Goal: Information Seeking & Learning: Learn about a topic

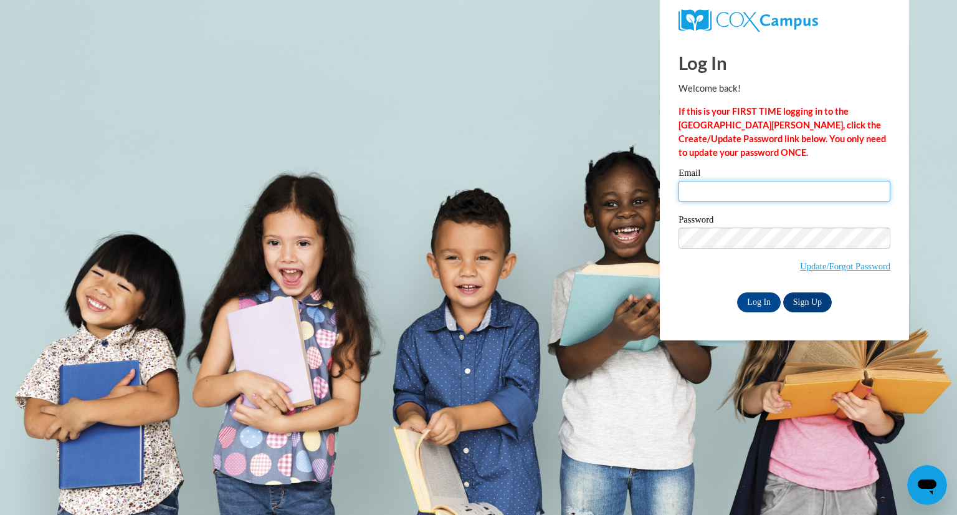
click at [722, 200] on input "Email" at bounding box center [785, 191] width 212 height 21
type input "brittany_zabinski@dekalbschoolsga.org"
click at [757, 300] on input "Log In" at bounding box center [759, 302] width 44 height 20
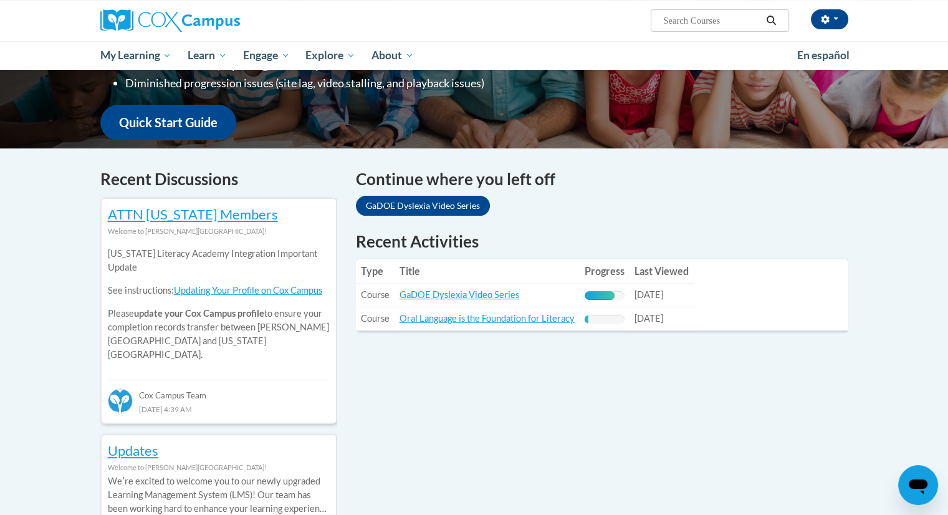
scroll to position [299, 0]
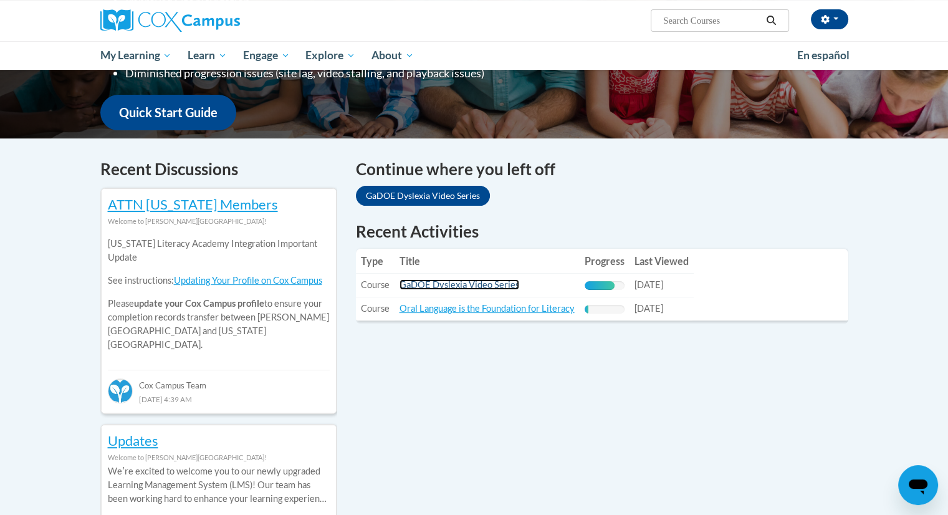
click at [458, 283] on link "GaDOE Dyslexia Video Series" at bounding box center [460, 284] width 120 height 11
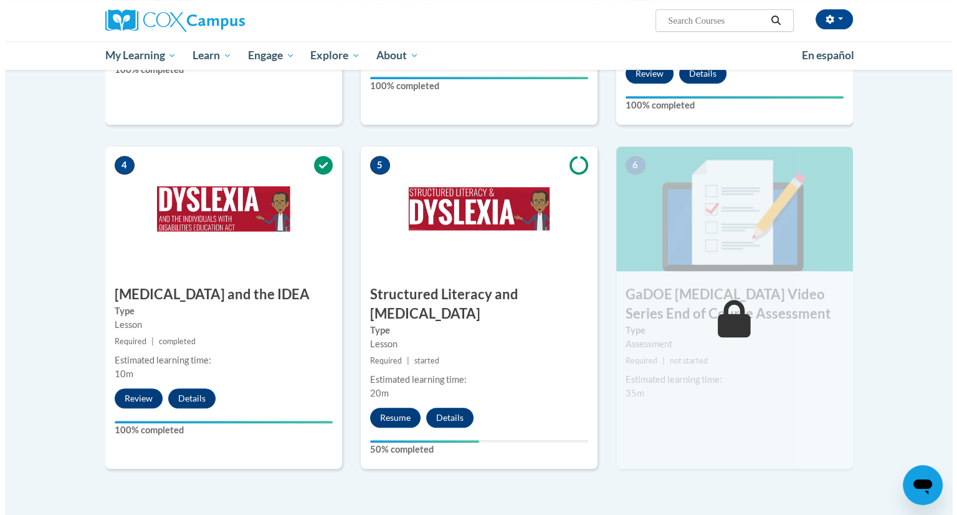
scroll to position [563, 0]
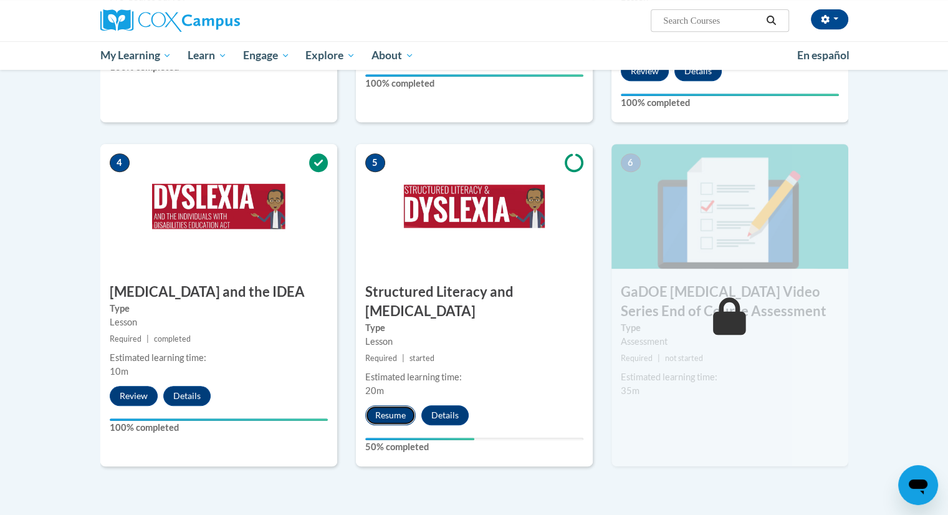
click at [393, 405] on button "Resume" at bounding box center [390, 415] width 50 height 20
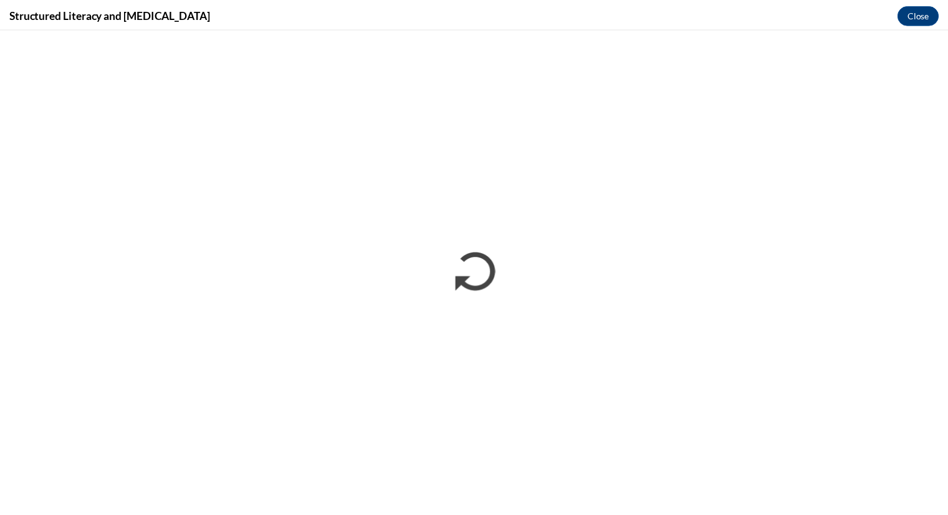
scroll to position [0, 0]
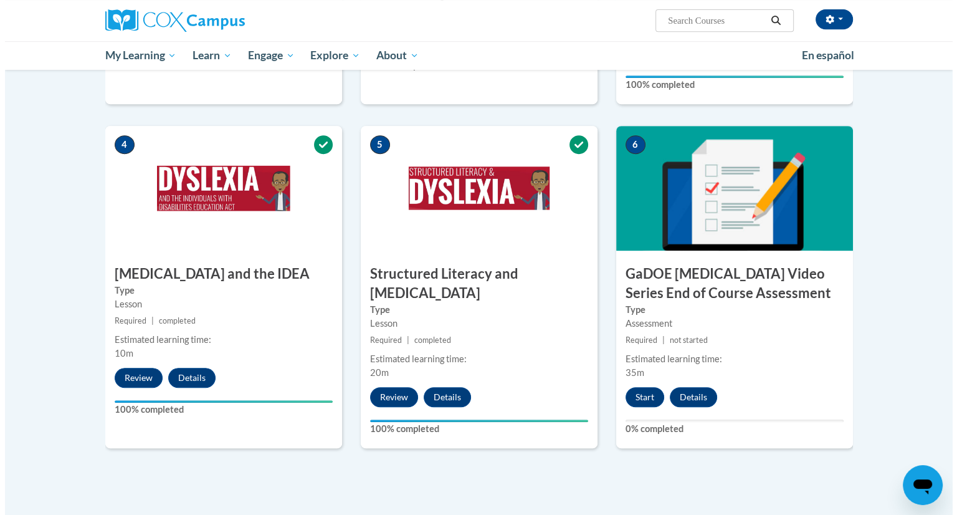
scroll to position [579, 0]
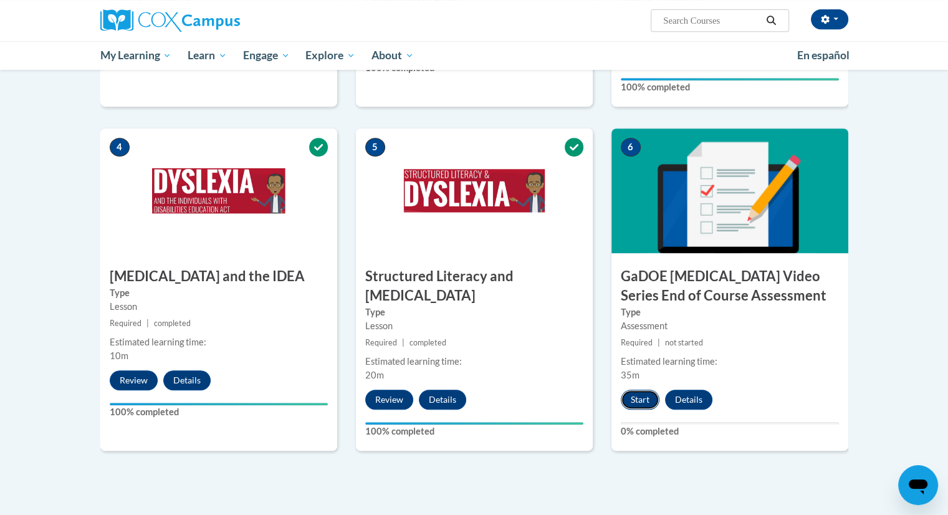
click at [635, 390] on button "Start" at bounding box center [640, 400] width 39 height 20
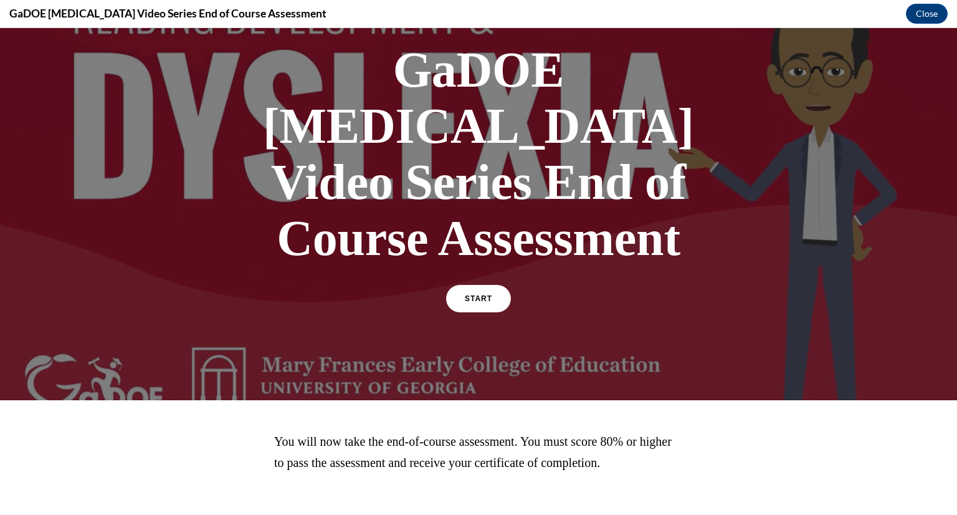
scroll to position [82, 0]
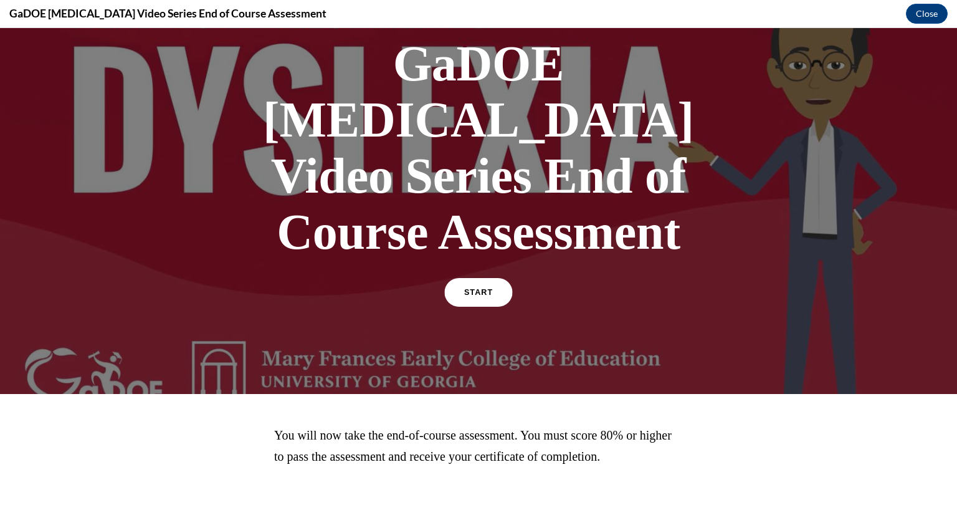
click at [486, 278] on link "START" at bounding box center [478, 292] width 68 height 29
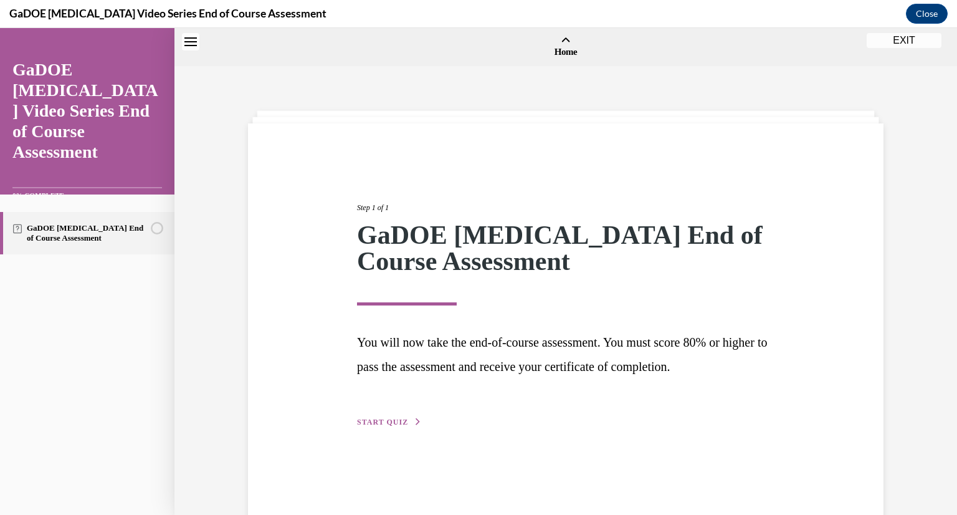
scroll to position [39, 0]
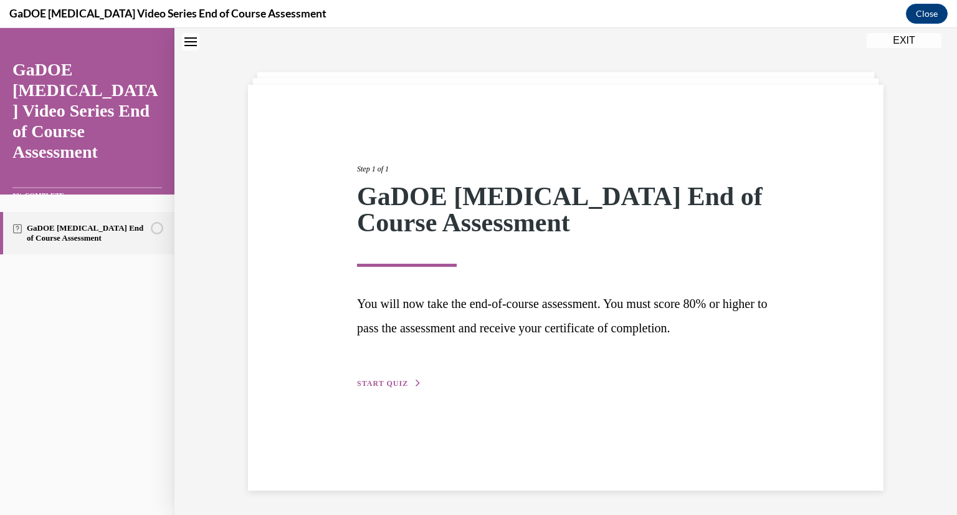
click at [391, 380] on span "START QUIZ" at bounding box center [382, 383] width 51 height 9
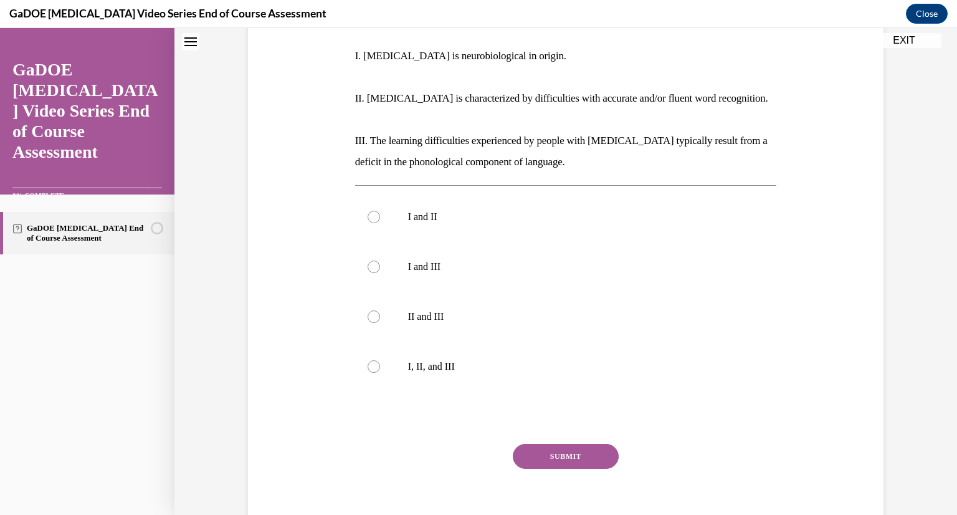
scroll to position [262, 0]
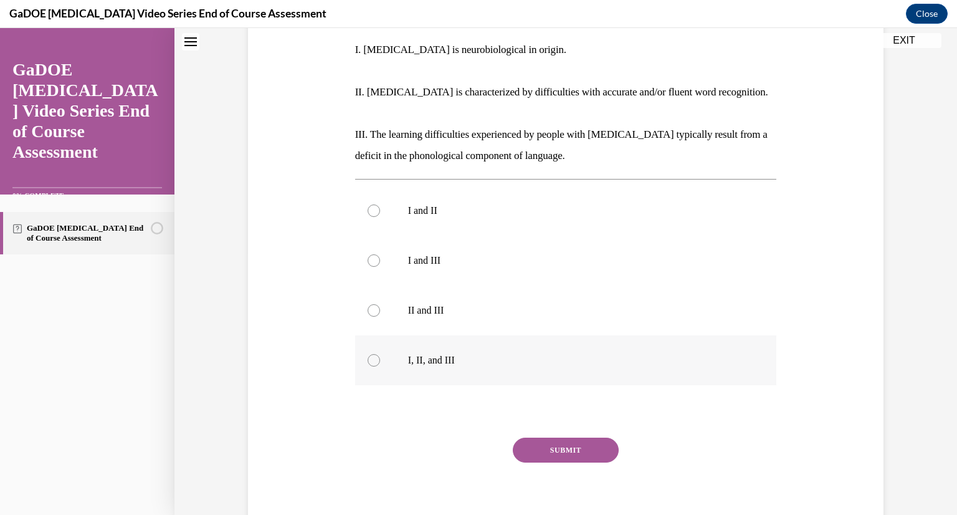
click at [368, 354] on div at bounding box center [374, 360] width 12 height 12
click at [368, 354] on input "I, II, and III" at bounding box center [374, 360] width 12 height 12
radio input "true"
click at [554, 438] on button "SUBMIT" at bounding box center [566, 450] width 106 height 25
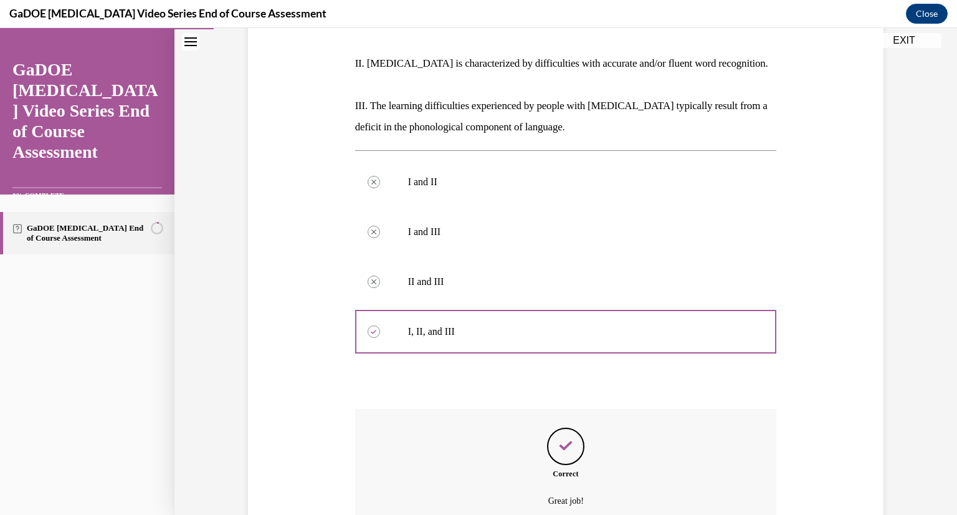
scroll to position [391, 0]
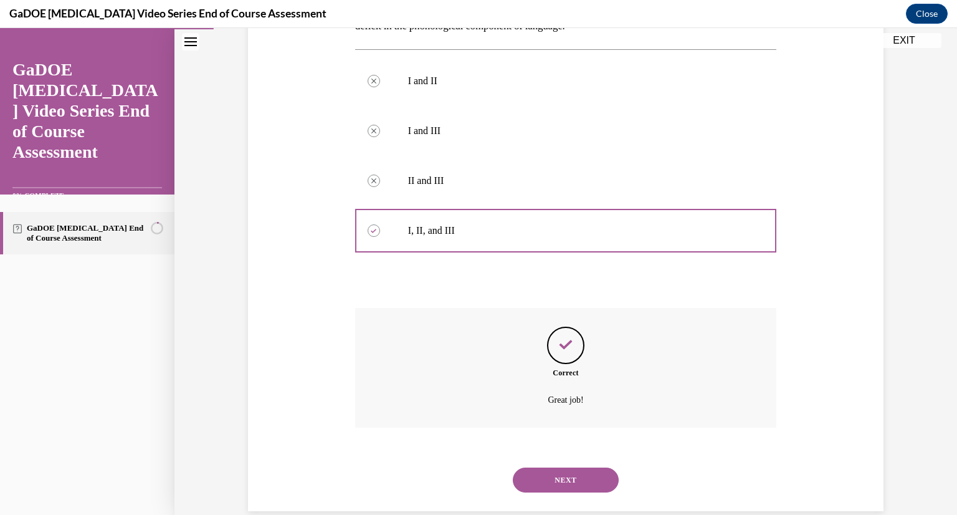
click at [554, 467] on button "NEXT" at bounding box center [566, 479] width 106 height 25
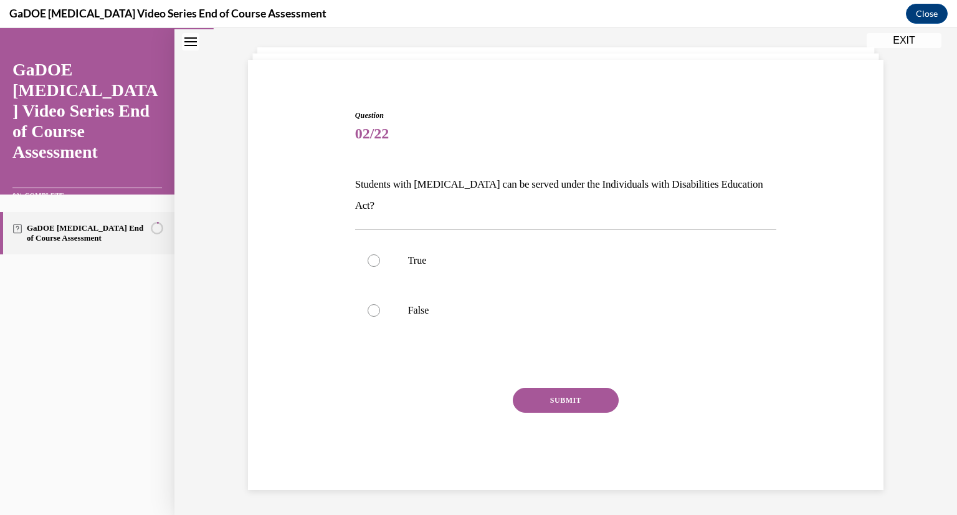
scroll to position [42, 0]
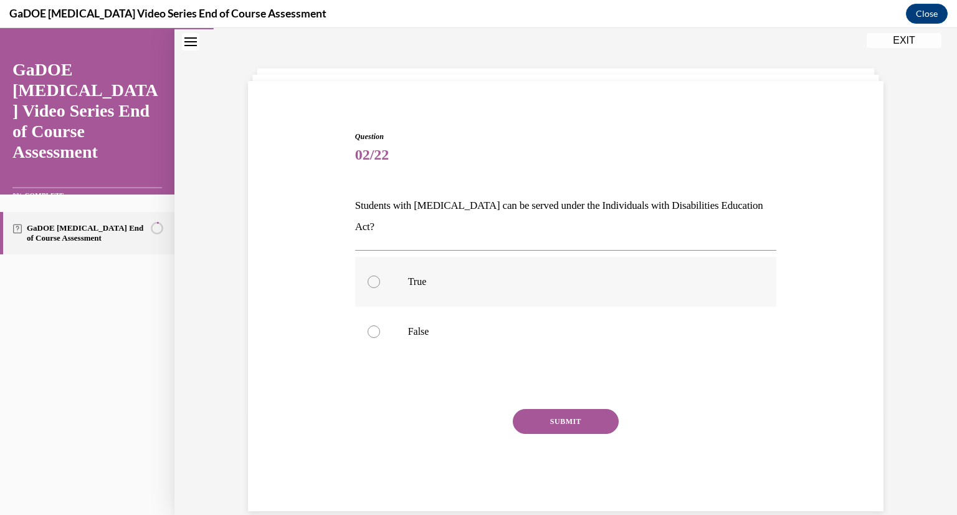
click at [373, 275] on div at bounding box center [374, 281] width 12 height 12
click at [373, 275] on input "True" at bounding box center [374, 281] width 12 height 12
radio input "true"
click at [540, 409] on button "SUBMIT" at bounding box center [566, 421] width 106 height 25
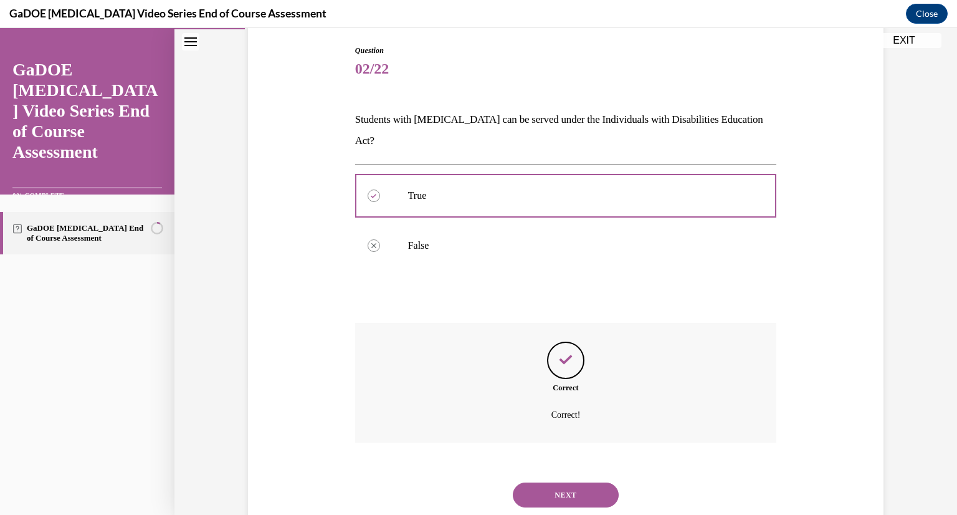
scroll to position [143, 0]
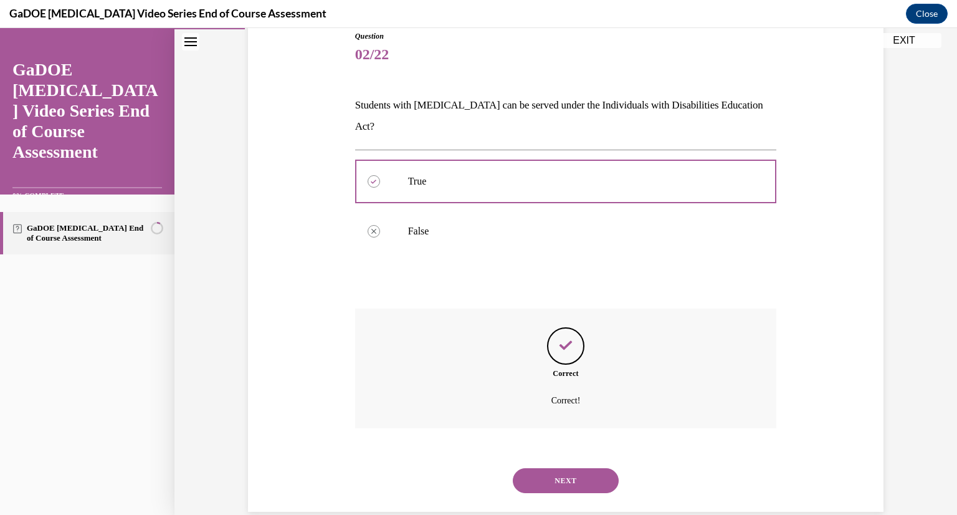
click at [568, 468] on button "NEXT" at bounding box center [566, 480] width 106 height 25
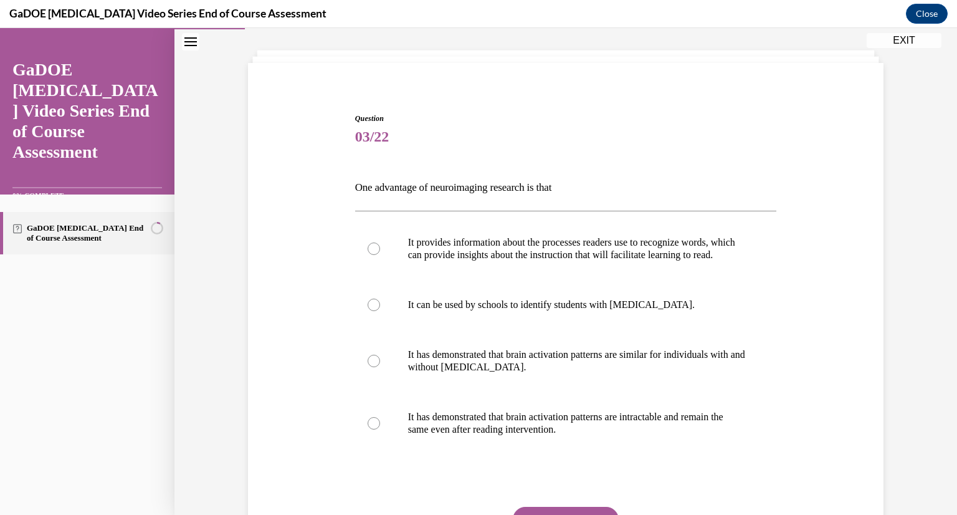
scroll to position [64, 0]
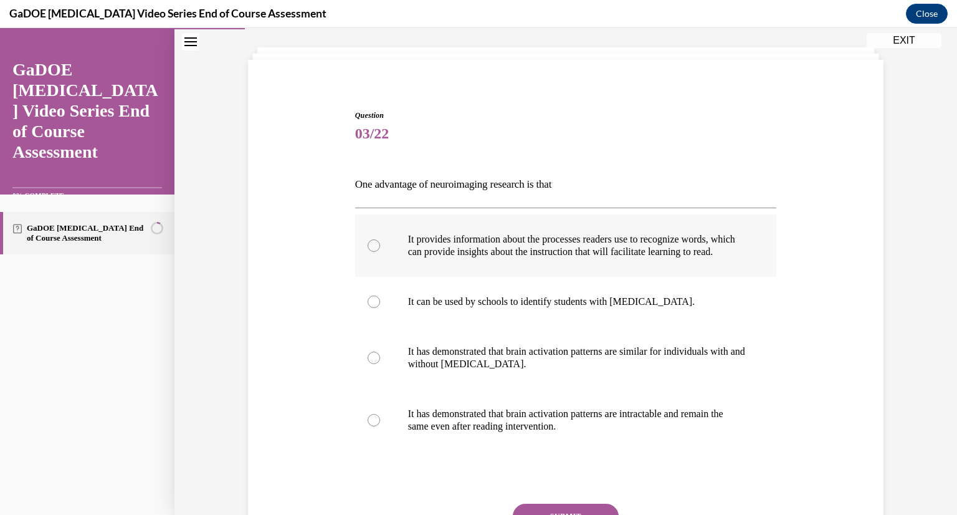
click at [369, 259] on label "It provides information about the processes readers use to recognize words, whi…" at bounding box center [566, 245] width 422 height 62
click at [369, 252] on input "It provides information about the processes readers use to recognize words, whi…" at bounding box center [374, 245] width 12 height 12
radio input "true"
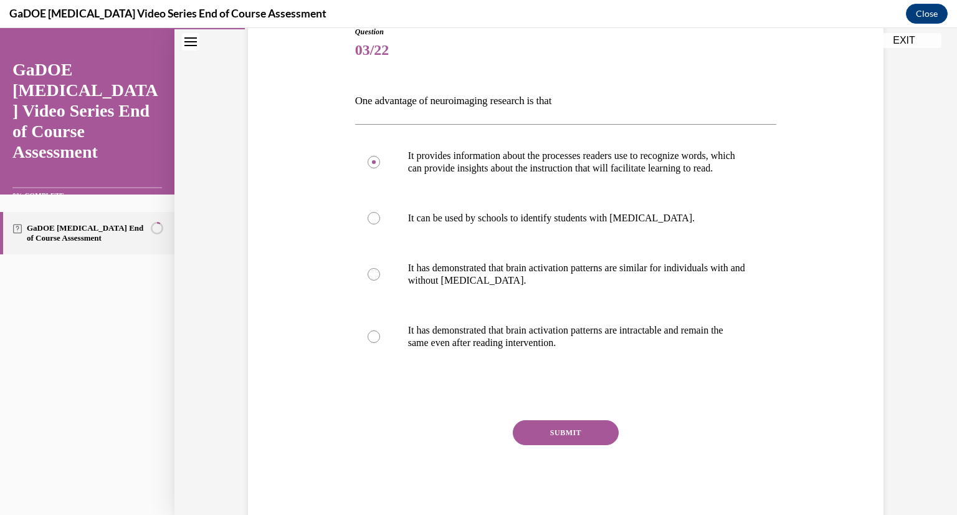
scroll to position [192, 0]
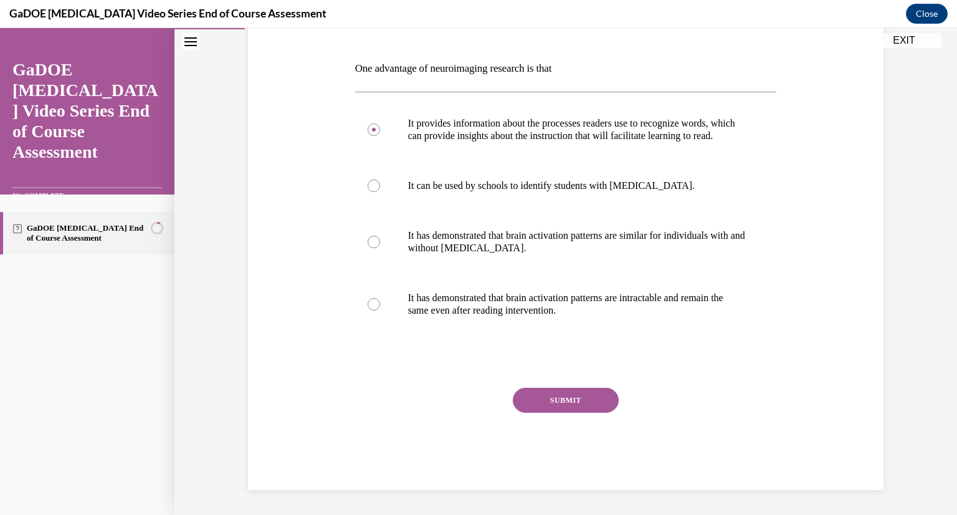
click at [543, 396] on button "SUBMIT" at bounding box center [566, 400] width 106 height 25
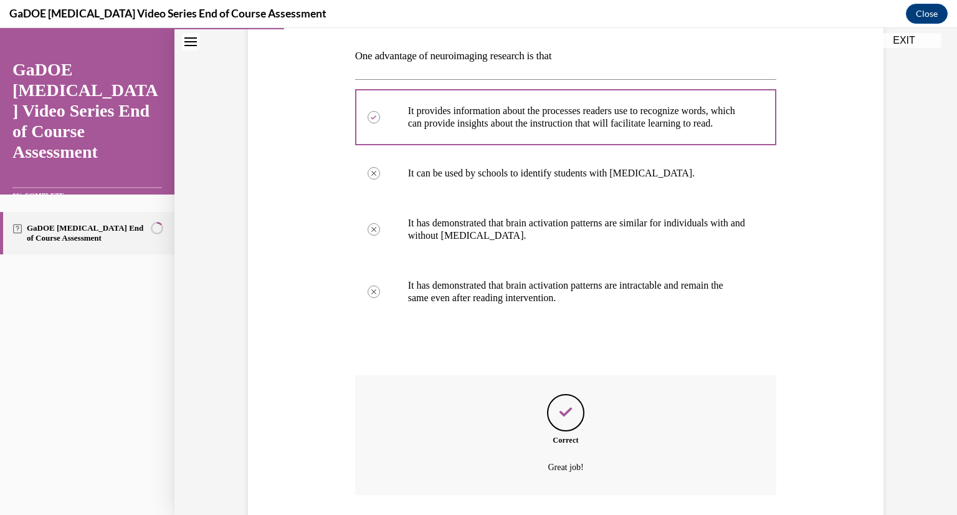
scroll to position [292, 0]
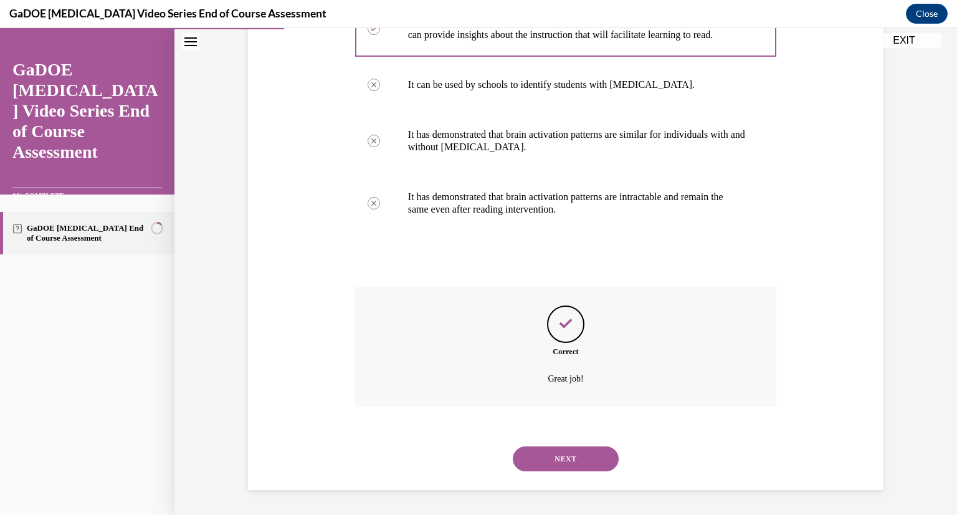
click at [534, 454] on button "NEXT" at bounding box center [566, 458] width 106 height 25
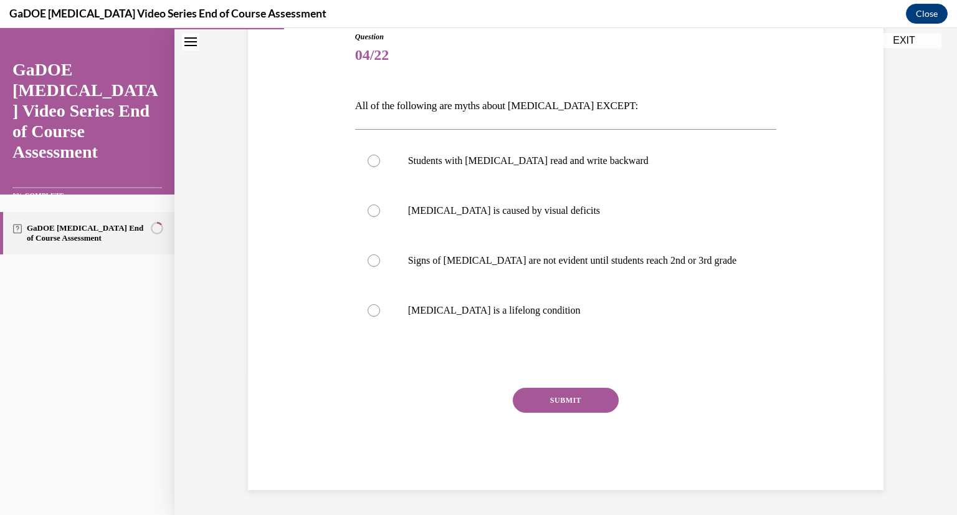
scroll to position [138, 0]
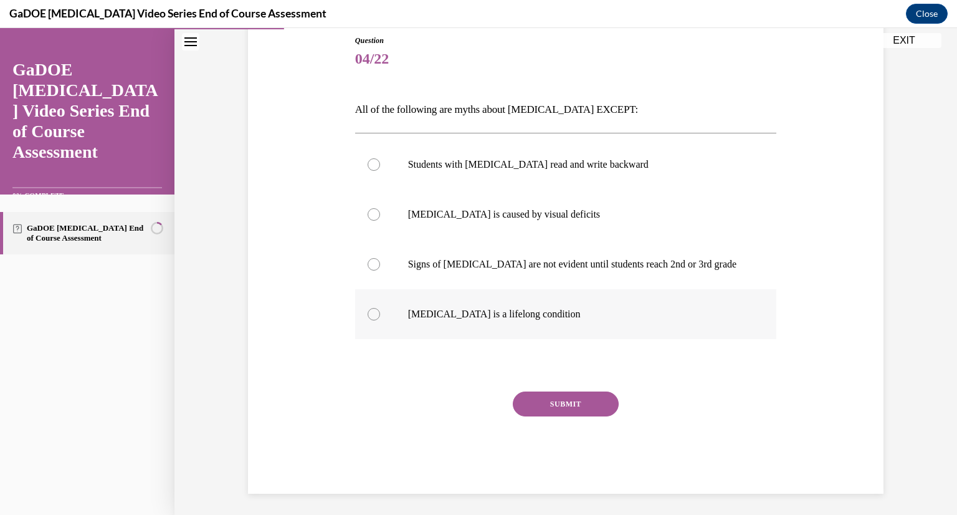
click at [368, 315] on div at bounding box center [374, 314] width 12 height 12
click at [368, 315] on input "Dyslexia is a lifelong condition" at bounding box center [374, 314] width 12 height 12
radio input "true"
click at [554, 414] on button "SUBMIT" at bounding box center [566, 403] width 106 height 25
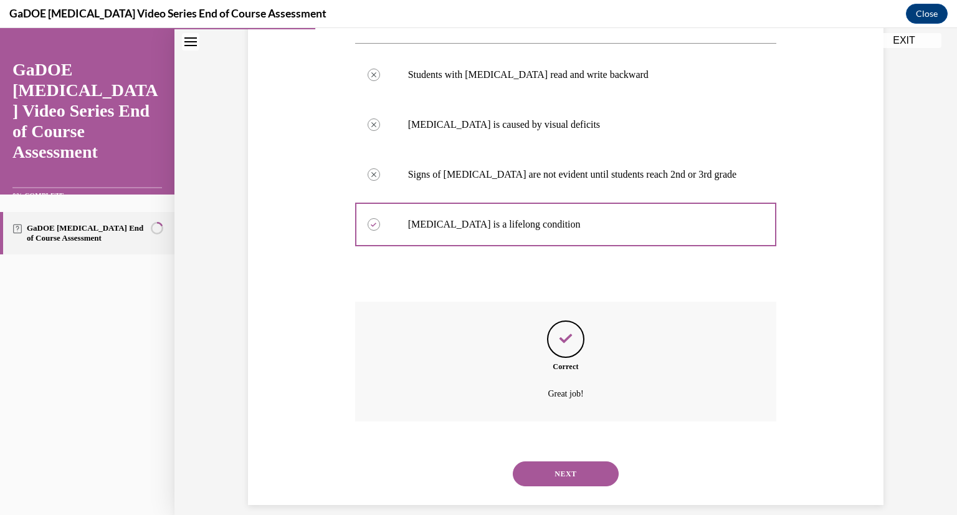
scroll to position [242, 0]
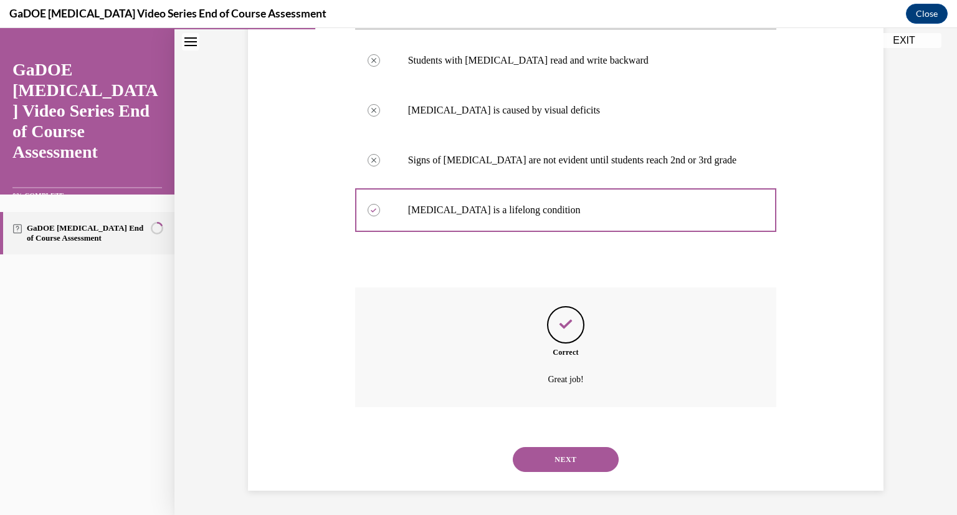
click at [547, 467] on button "NEXT" at bounding box center [566, 459] width 106 height 25
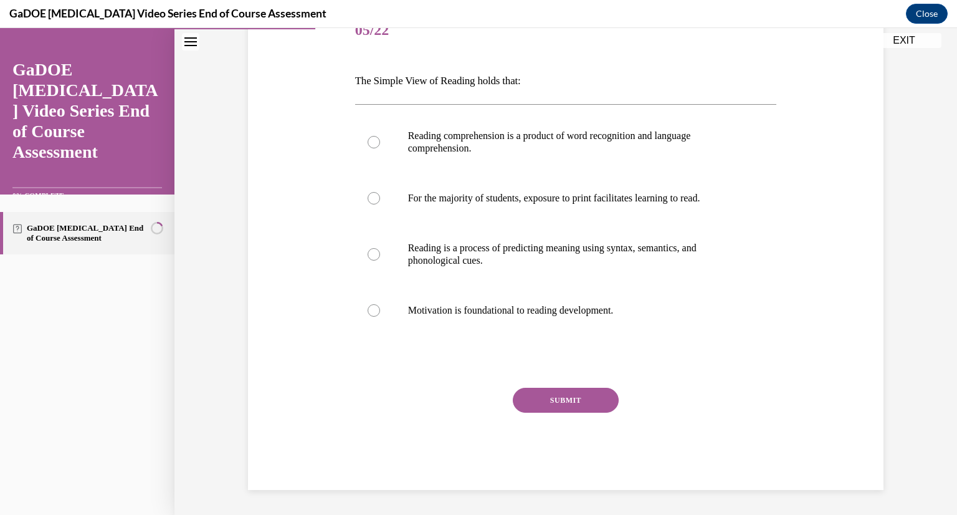
scroll to position [139, 0]
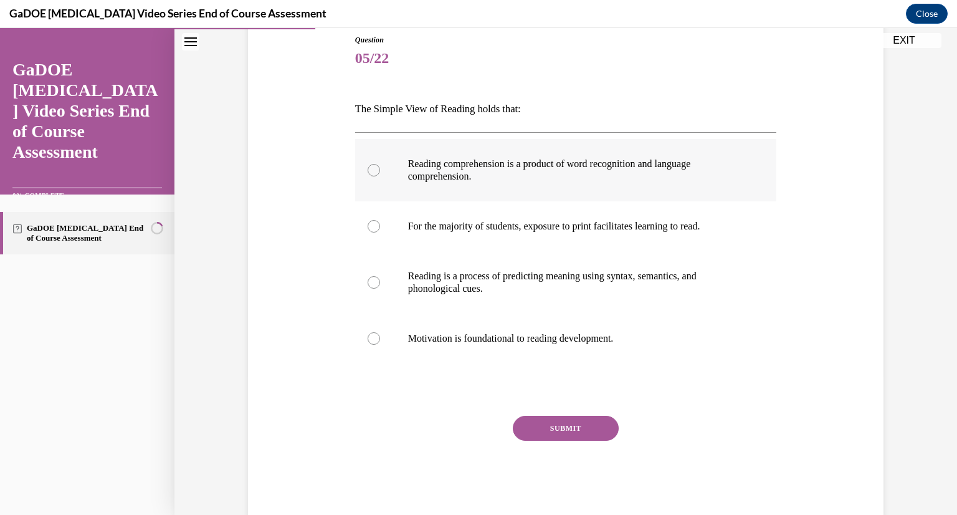
click at [369, 171] on div at bounding box center [374, 170] width 12 height 12
click at [369, 171] on input "Reading comprehension is a product of word recognition and language comprehensi…" at bounding box center [374, 170] width 12 height 12
radio input "true"
click at [557, 432] on button "SUBMIT" at bounding box center [566, 428] width 106 height 25
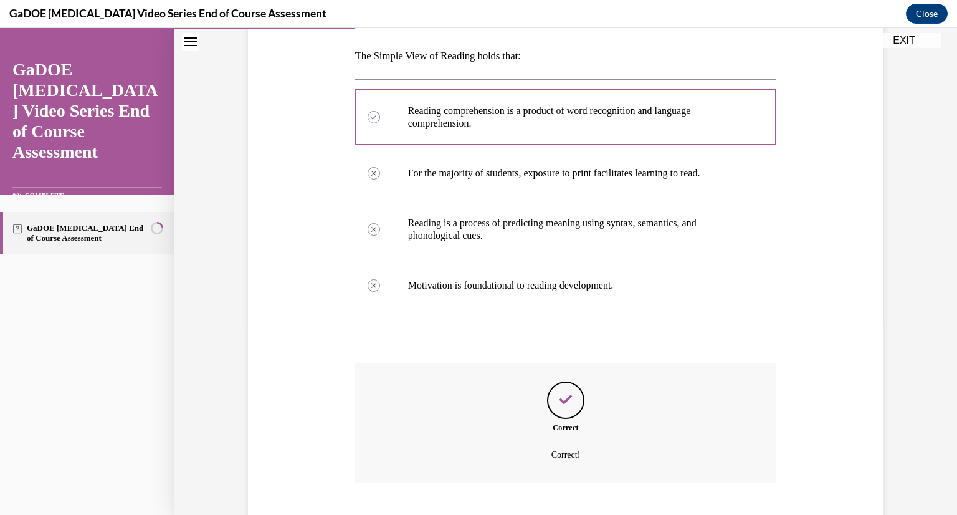
scroll to position [267, 0]
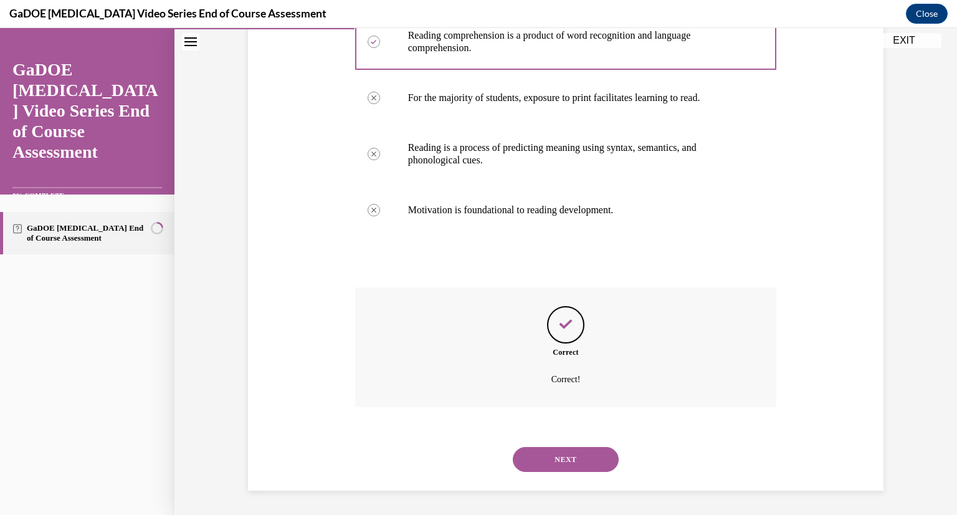
click at [549, 465] on button "NEXT" at bounding box center [566, 459] width 106 height 25
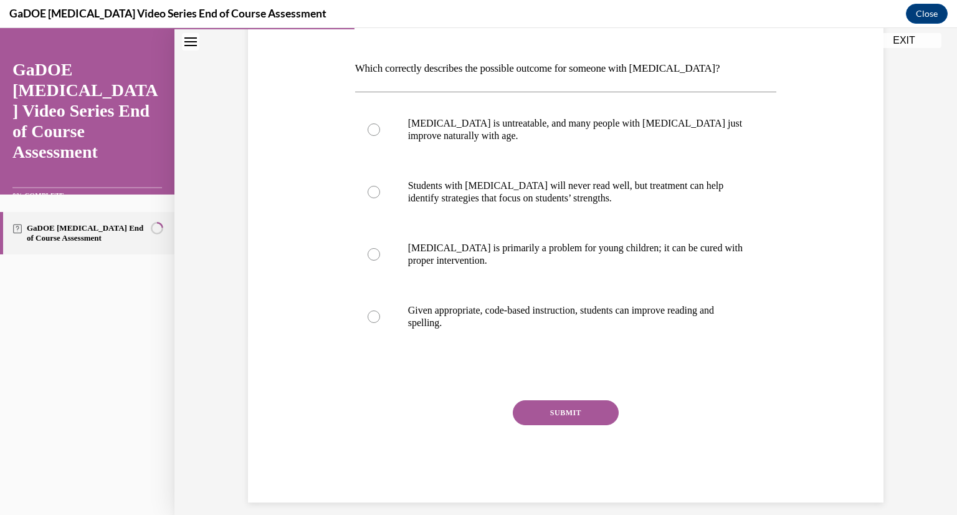
scroll to position [186, 0]
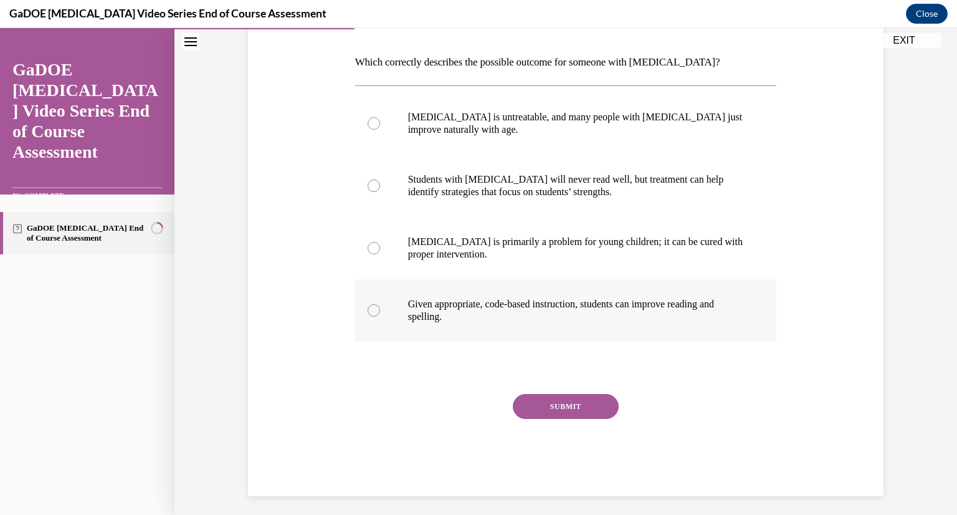
click at [370, 309] on div at bounding box center [374, 310] width 12 height 12
click at [370, 309] on input "Given appropriate, code-based instruction, students can improve reading and spe…" at bounding box center [374, 310] width 12 height 12
radio input "true"
click at [545, 402] on button "SUBMIT" at bounding box center [566, 406] width 106 height 25
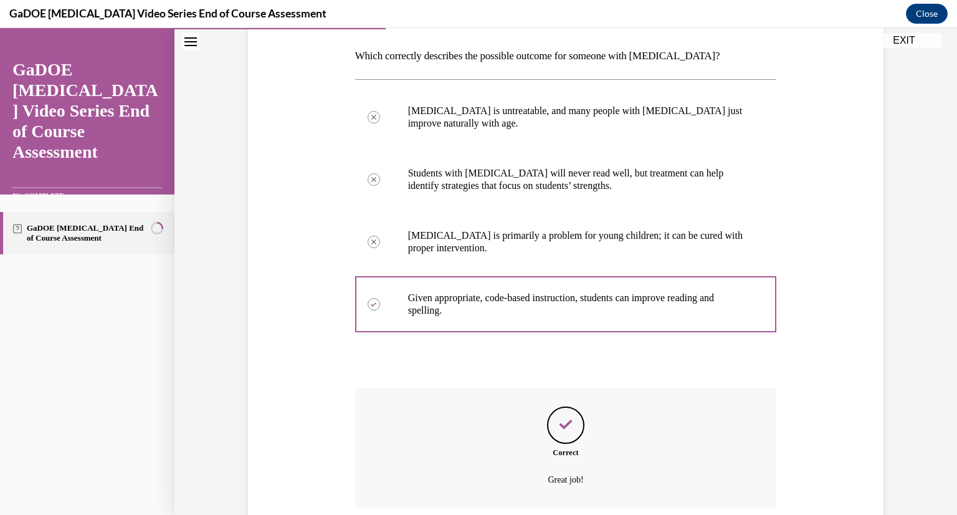
scroll to position [292, 0]
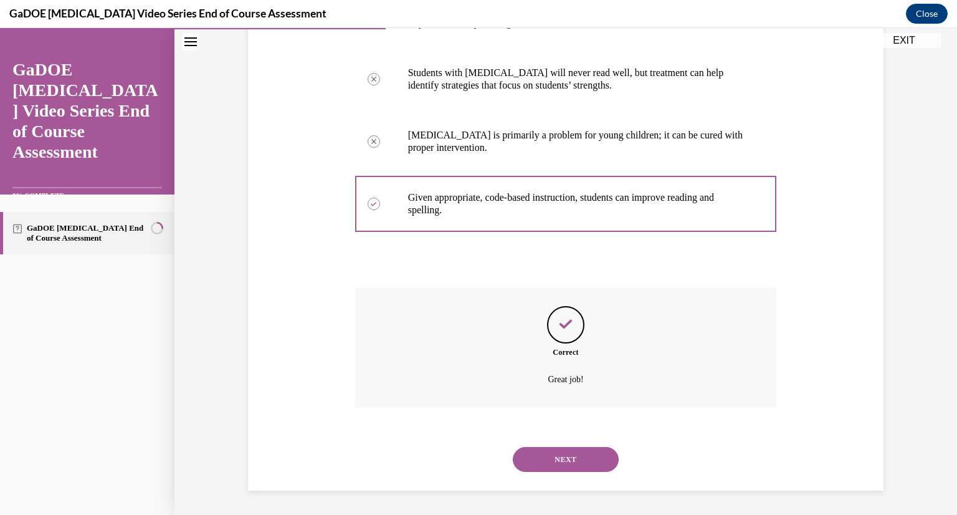
click at [563, 455] on button "NEXT" at bounding box center [566, 459] width 106 height 25
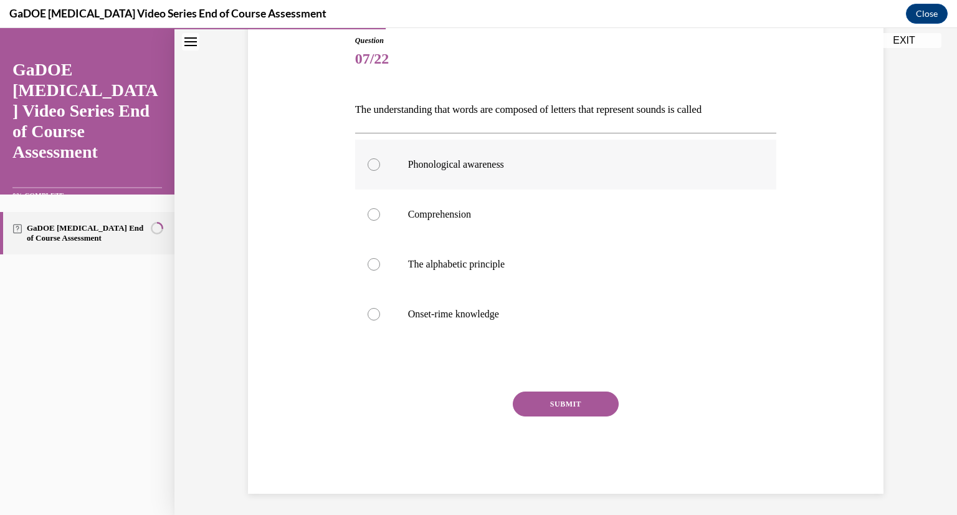
click at [368, 163] on div at bounding box center [374, 164] width 12 height 12
click at [368, 163] on input "Phonological awareness" at bounding box center [374, 164] width 12 height 12
radio input "true"
click at [537, 397] on button "SUBMIT" at bounding box center [566, 403] width 106 height 25
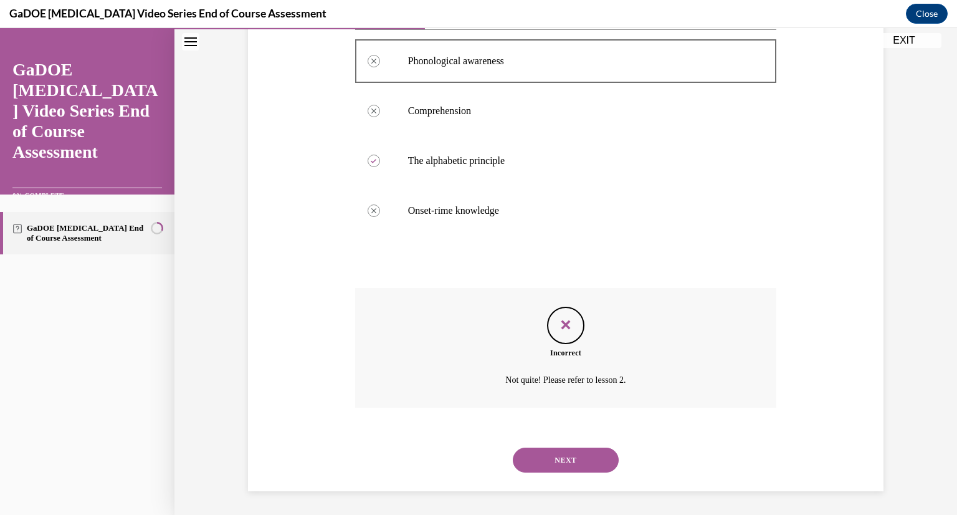
scroll to position [242, 0]
click at [552, 461] on button "NEXT" at bounding box center [566, 459] width 106 height 25
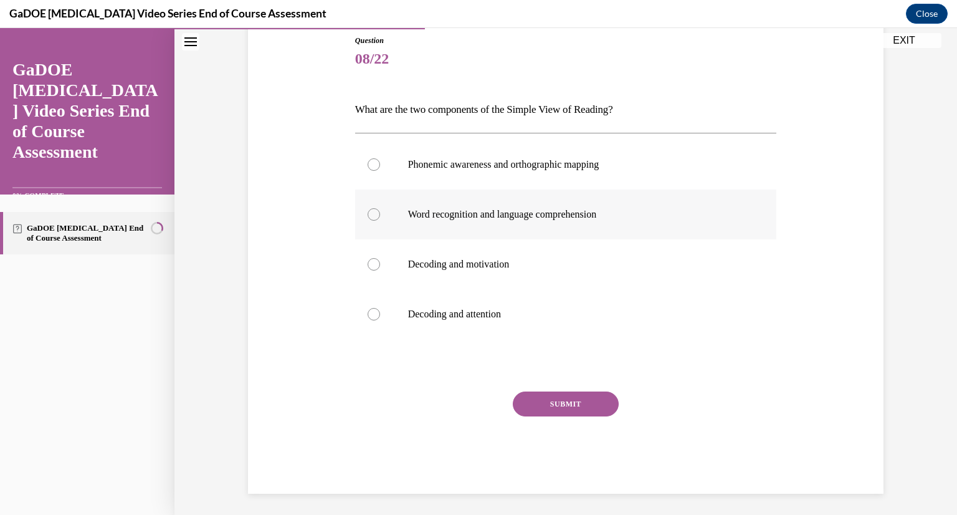
click at [371, 213] on div at bounding box center [374, 214] width 12 height 12
click at [371, 213] on input "Word recognition and language comprehension" at bounding box center [374, 214] width 12 height 12
radio input "true"
click at [540, 413] on button "SUBMIT" at bounding box center [566, 403] width 106 height 25
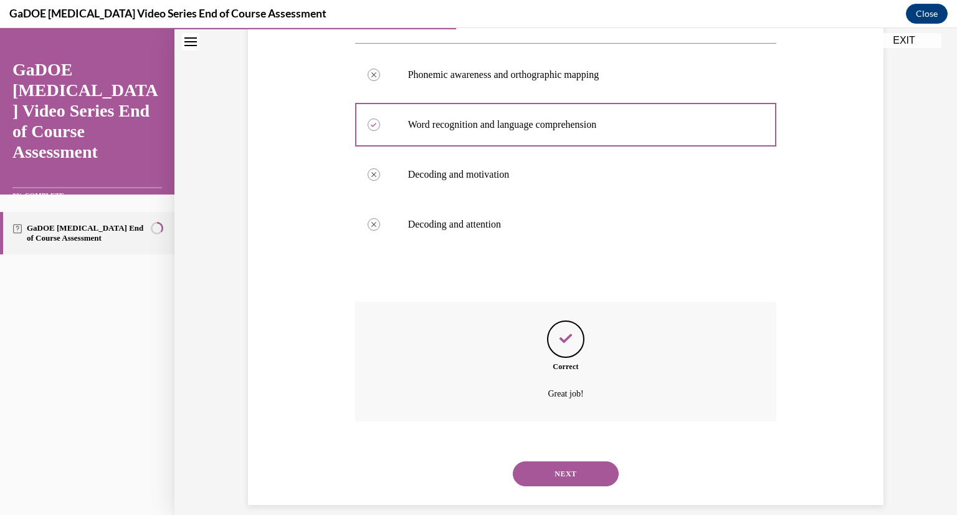
scroll to position [242, 0]
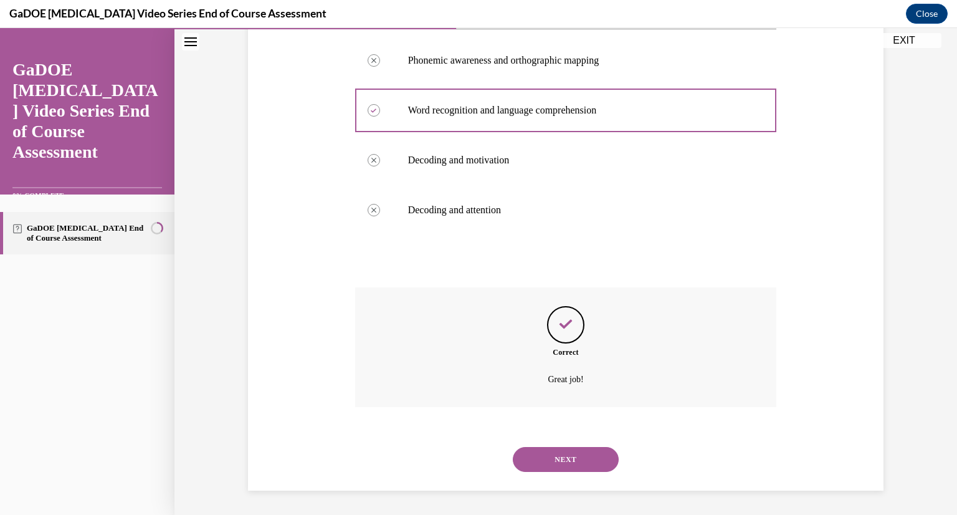
click at [568, 453] on button "NEXT" at bounding box center [566, 459] width 106 height 25
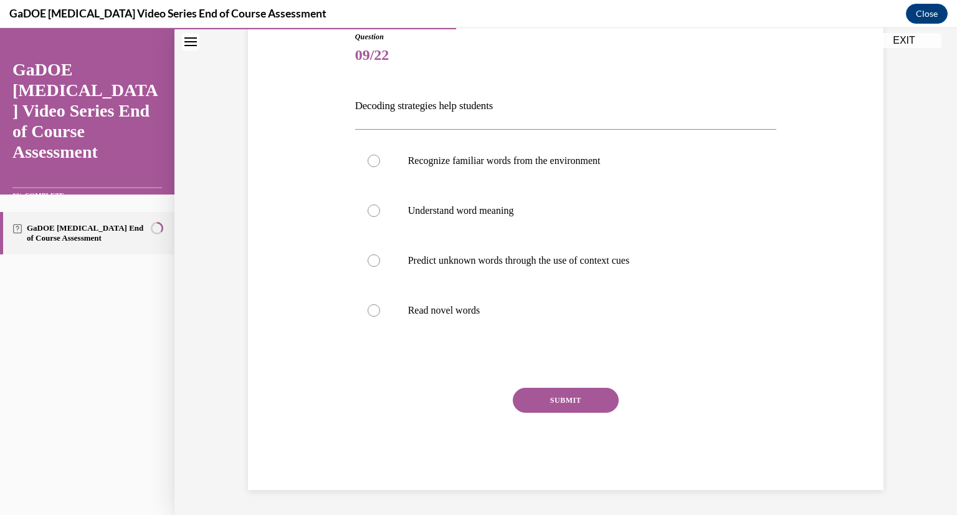
scroll to position [138, 0]
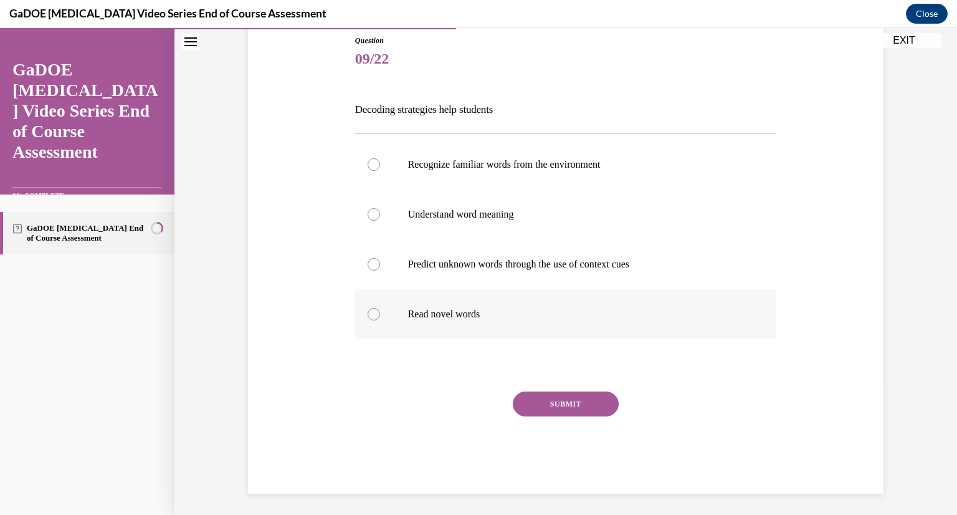
click at [371, 318] on div at bounding box center [374, 314] width 12 height 12
click at [371, 318] on input "Read novel words" at bounding box center [374, 314] width 12 height 12
radio input "true"
click at [540, 403] on button "SUBMIT" at bounding box center [566, 403] width 106 height 25
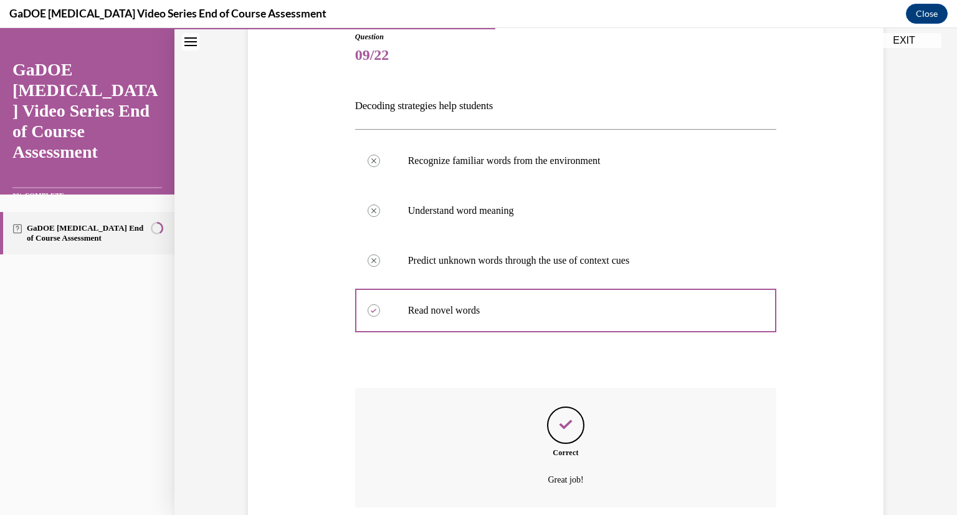
scroll to position [242, 0]
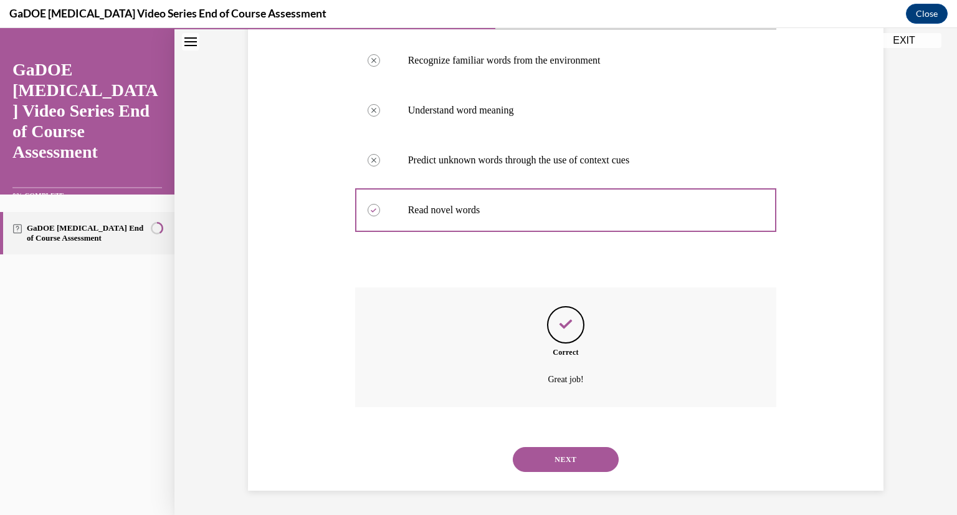
click at [553, 462] on button "NEXT" at bounding box center [566, 459] width 106 height 25
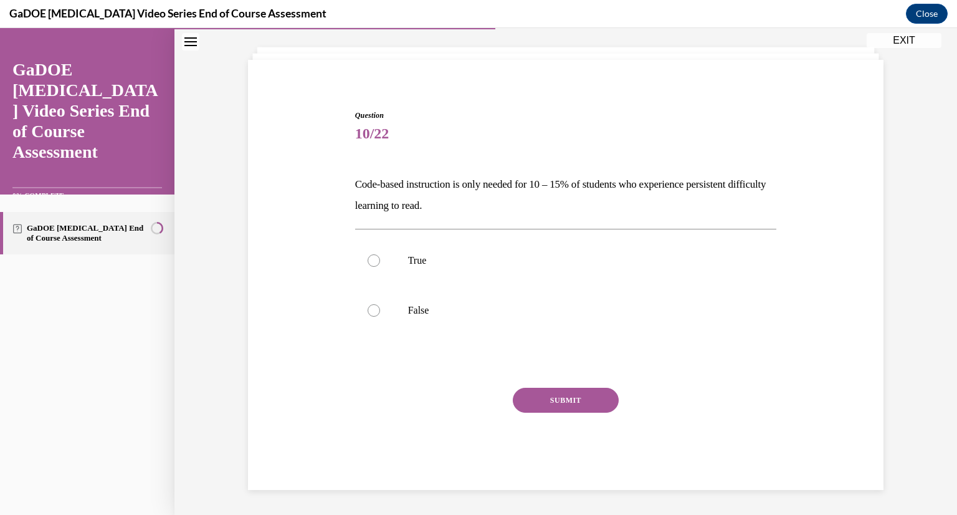
scroll to position [64, 0]
click at [369, 307] on div at bounding box center [374, 310] width 12 height 12
click at [369, 307] on input "False" at bounding box center [374, 310] width 12 height 12
radio input "true"
click at [556, 399] on button "SUBMIT" at bounding box center [566, 400] width 106 height 25
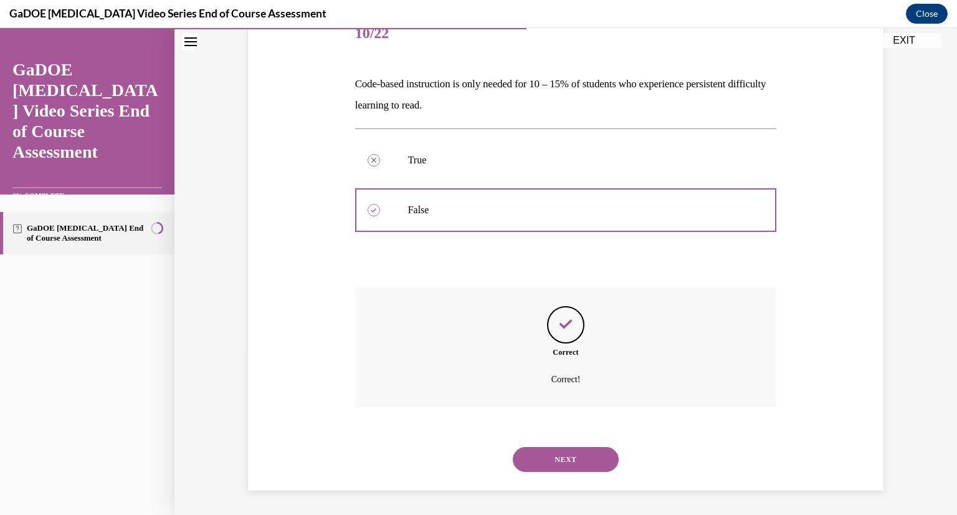
scroll to position [165, 0]
click at [560, 454] on button "NEXT" at bounding box center [566, 458] width 106 height 25
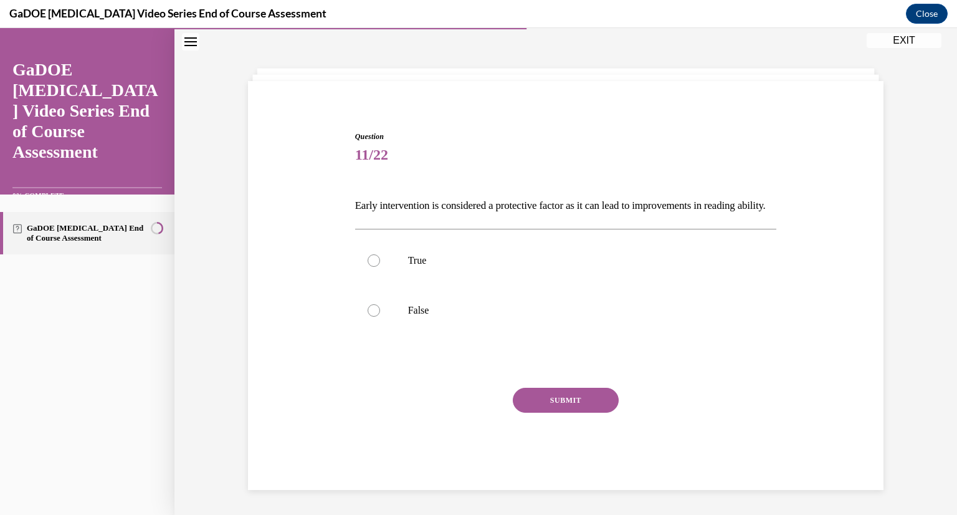
scroll to position [64, 0]
click at [373, 260] on div at bounding box center [374, 260] width 12 height 12
click at [373, 260] on input "True" at bounding box center [374, 260] width 12 height 12
radio input "true"
click at [547, 400] on button "SUBMIT" at bounding box center [566, 400] width 106 height 25
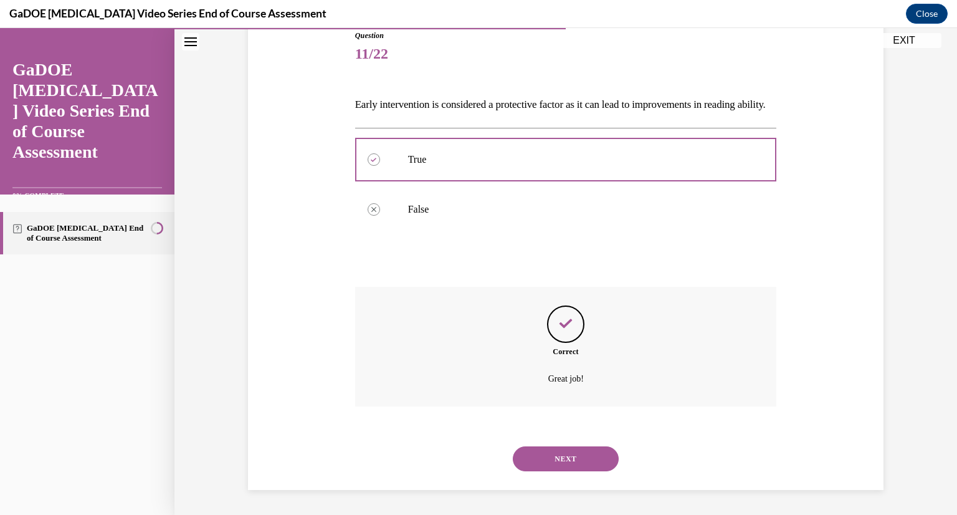
scroll to position [165, 0]
click at [558, 456] on button "NEXT" at bounding box center [566, 458] width 106 height 25
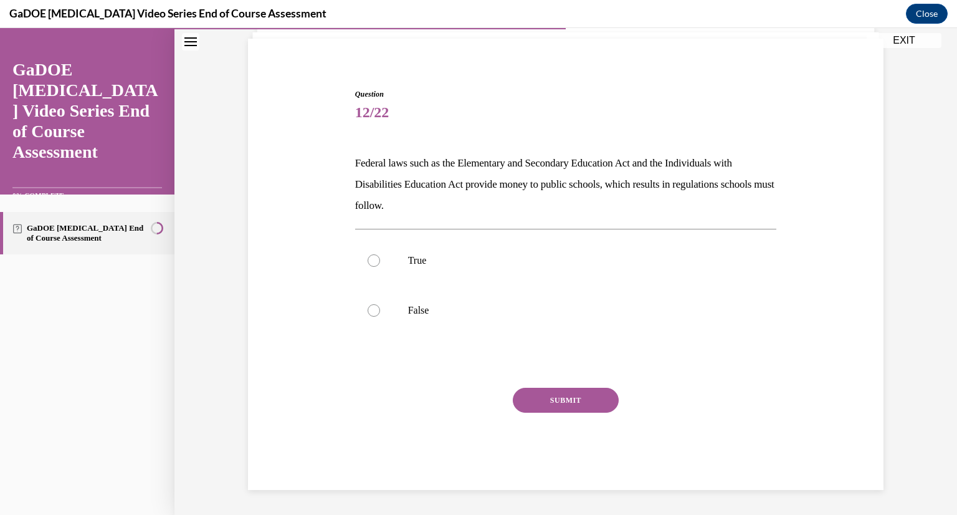
scroll to position [85, 0]
click at [369, 262] on div at bounding box center [374, 260] width 12 height 12
click at [369, 262] on input "True" at bounding box center [374, 260] width 12 height 12
radio input "true"
click at [550, 400] on button "SUBMIT" at bounding box center [566, 400] width 106 height 25
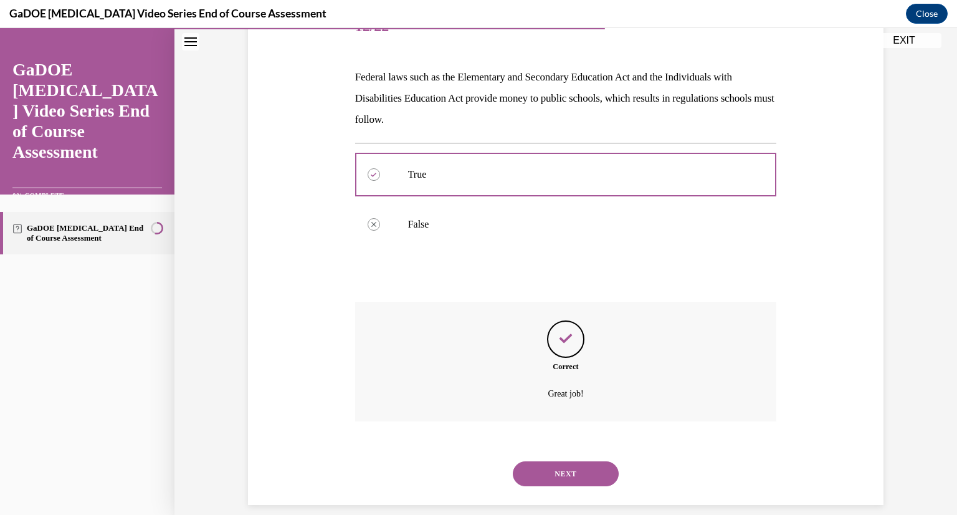
scroll to position [185, 0]
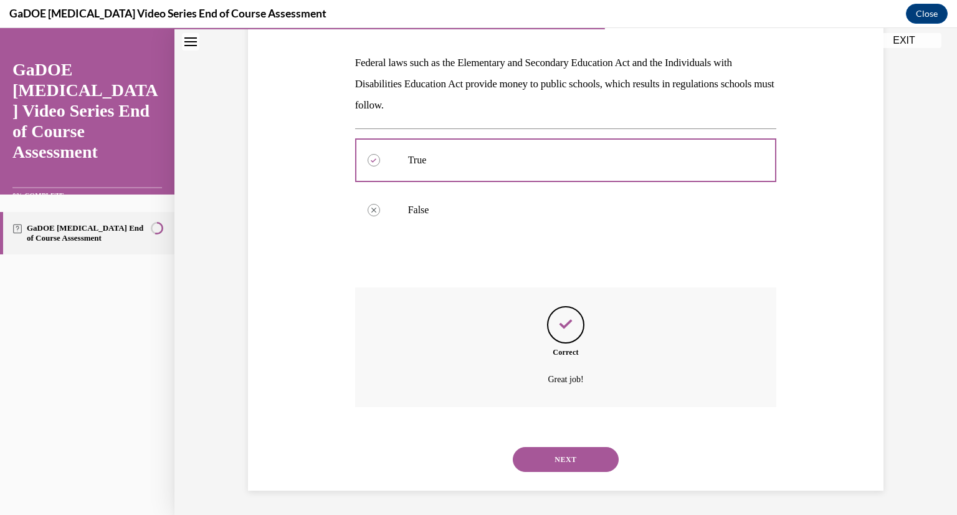
click at [573, 461] on button "NEXT" at bounding box center [566, 459] width 106 height 25
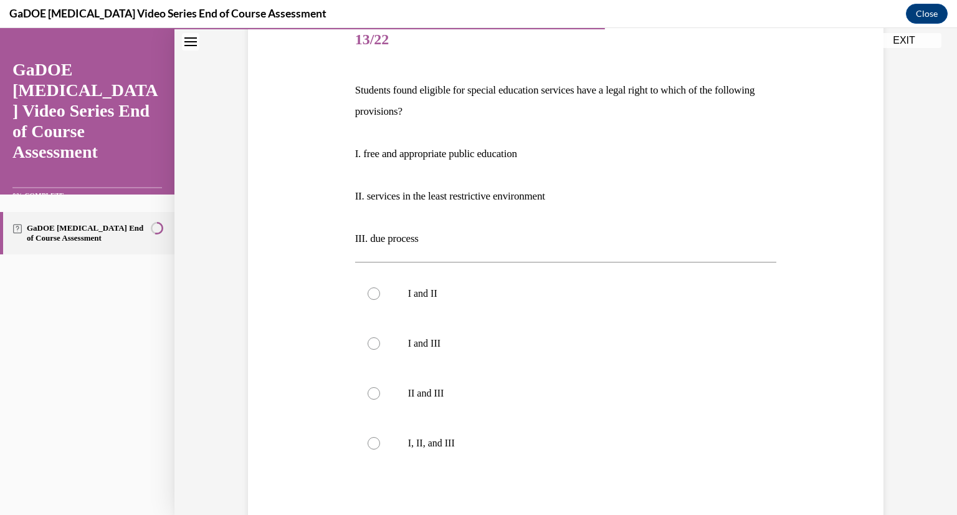
scroll to position [155, 0]
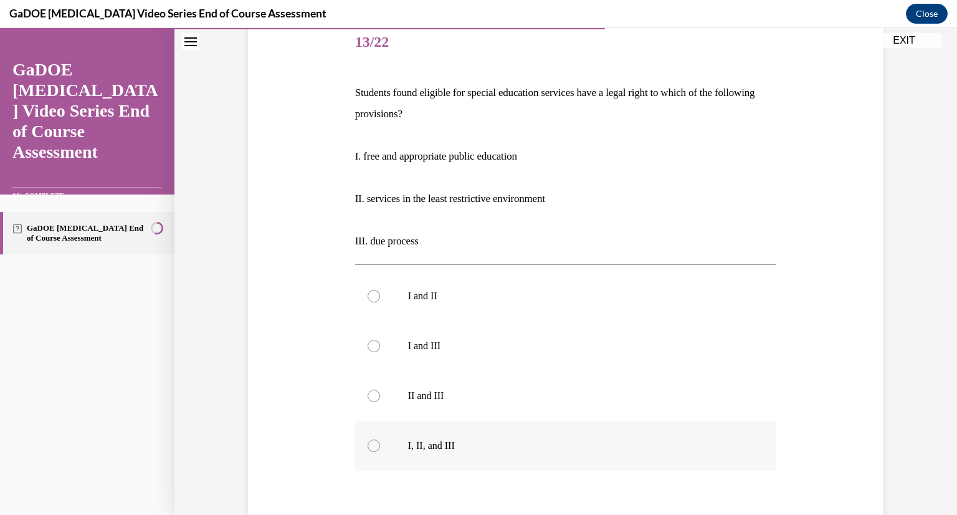
click at [378, 447] on label "I, II, and III" at bounding box center [566, 446] width 422 height 50
click at [378, 447] on input "I, II, and III" at bounding box center [374, 445] width 12 height 12
radio input "true"
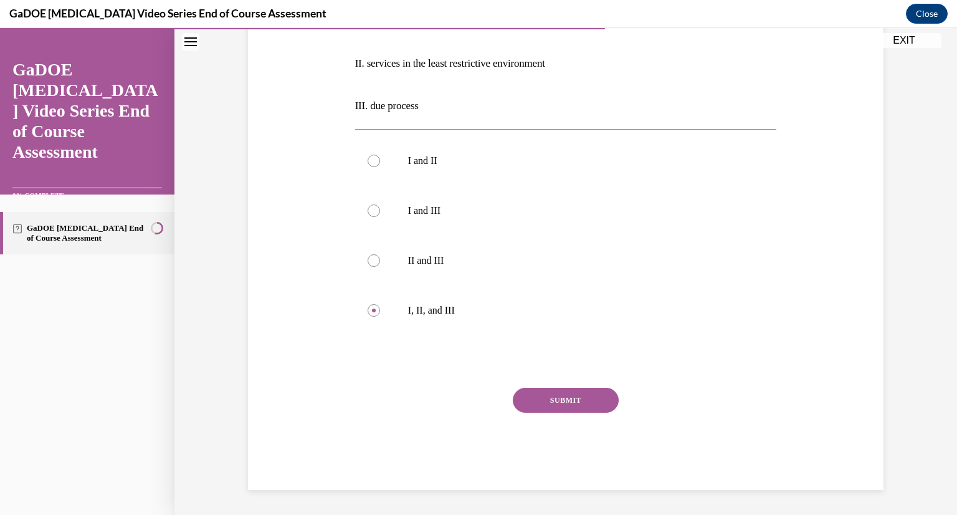
click at [523, 393] on button "SUBMIT" at bounding box center [566, 400] width 106 height 25
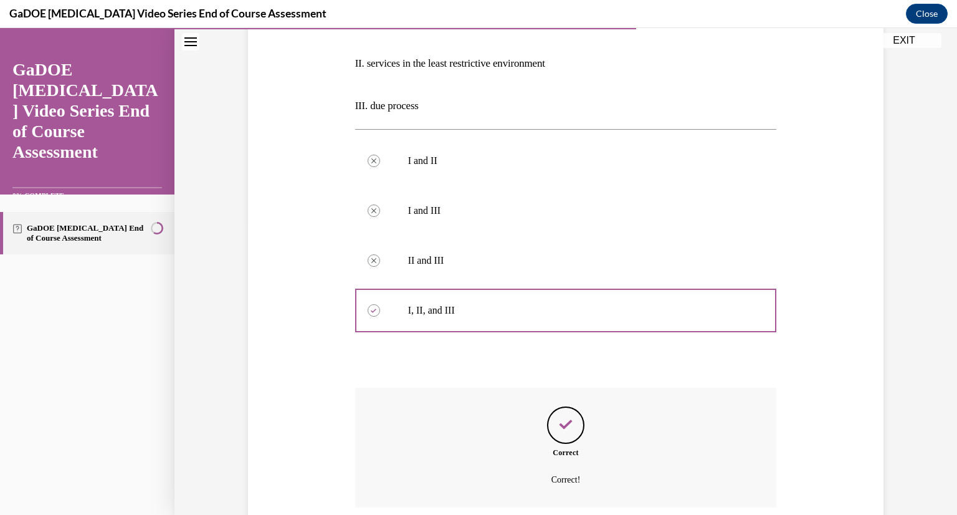
scroll to position [391, 0]
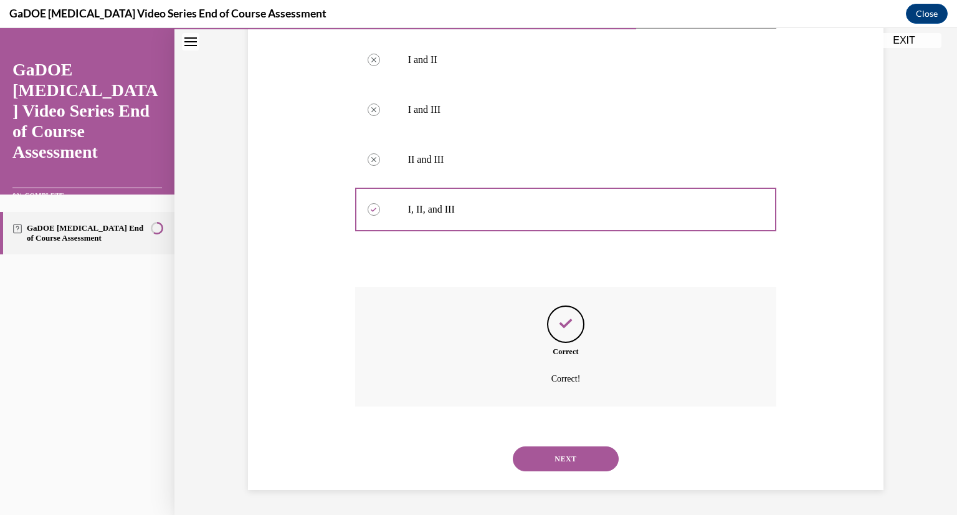
click at [545, 461] on button "NEXT" at bounding box center [566, 458] width 106 height 25
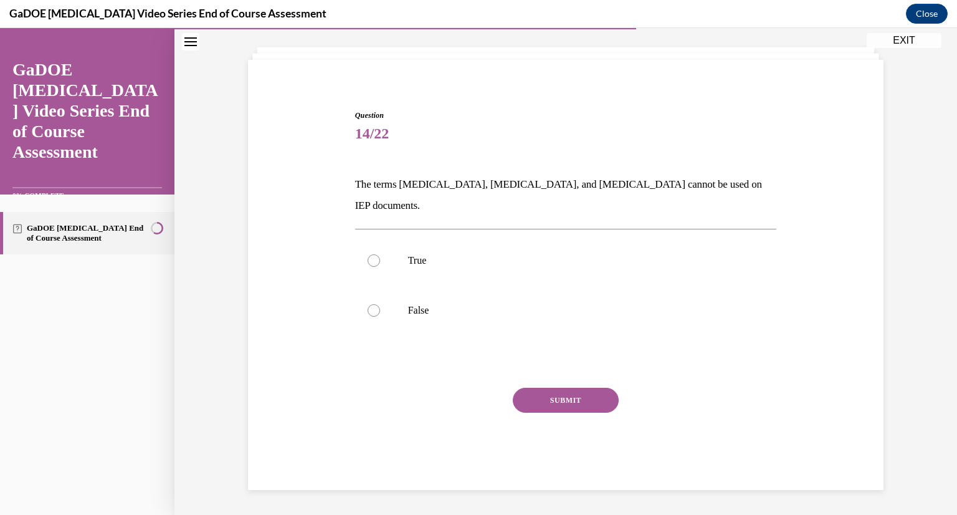
scroll to position [42, 0]
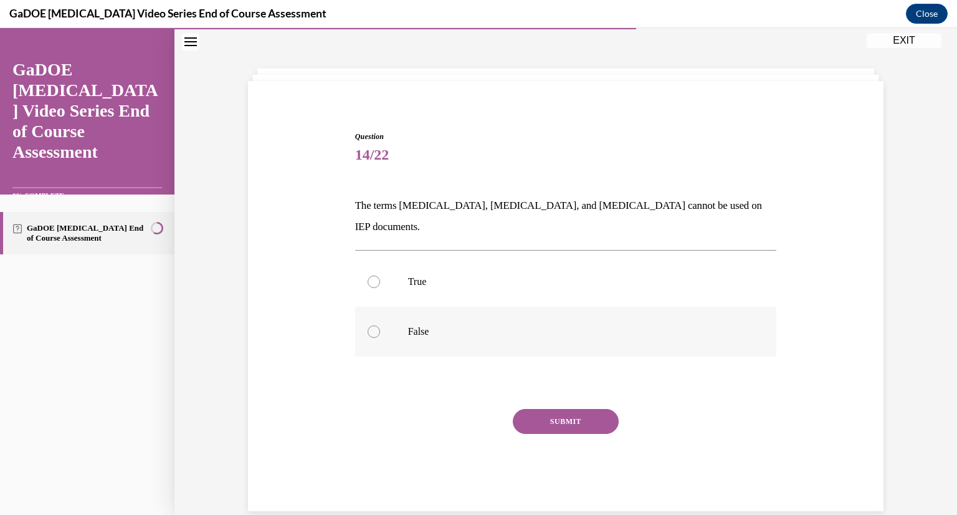
click at [373, 325] on div at bounding box center [374, 331] width 12 height 12
click at [373, 325] on input "False" at bounding box center [374, 331] width 12 height 12
radio input "true"
click at [539, 409] on button "SUBMIT" at bounding box center [566, 421] width 106 height 25
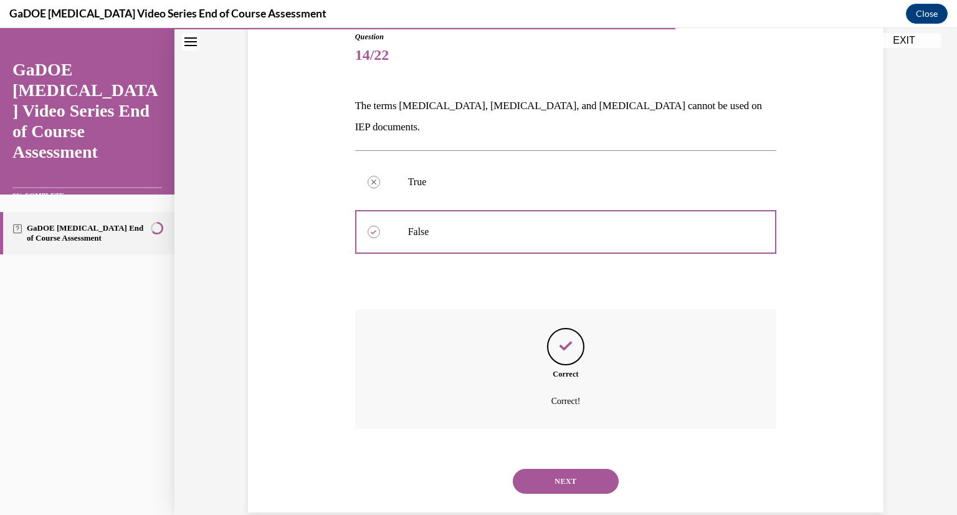
scroll to position [143, 0]
click at [547, 468] on button "NEXT" at bounding box center [566, 480] width 106 height 25
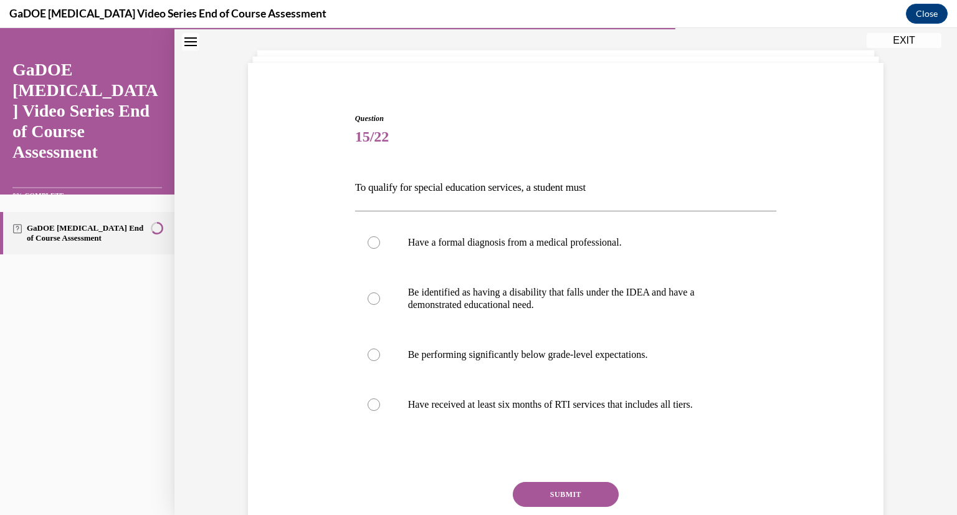
scroll to position [64, 0]
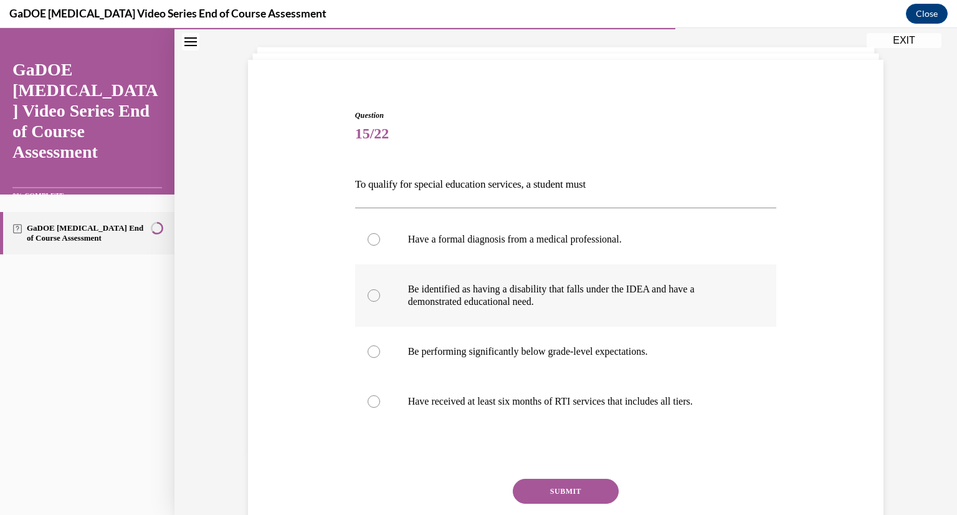
click at [371, 295] on div at bounding box center [374, 295] width 12 height 12
click at [371, 295] on input "Be identified as having a disability that falls under the IDEA and have a demon…" at bounding box center [374, 295] width 12 height 12
radio input "true"
click at [558, 494] on button "SUBMIT" at bounding box center [566, 491] width 106 height 25
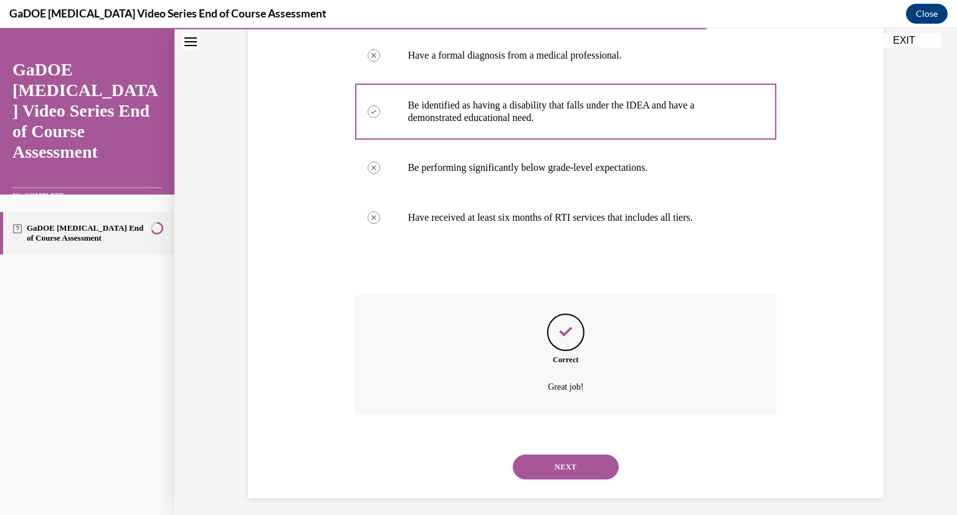
scroll to position [255, 0]
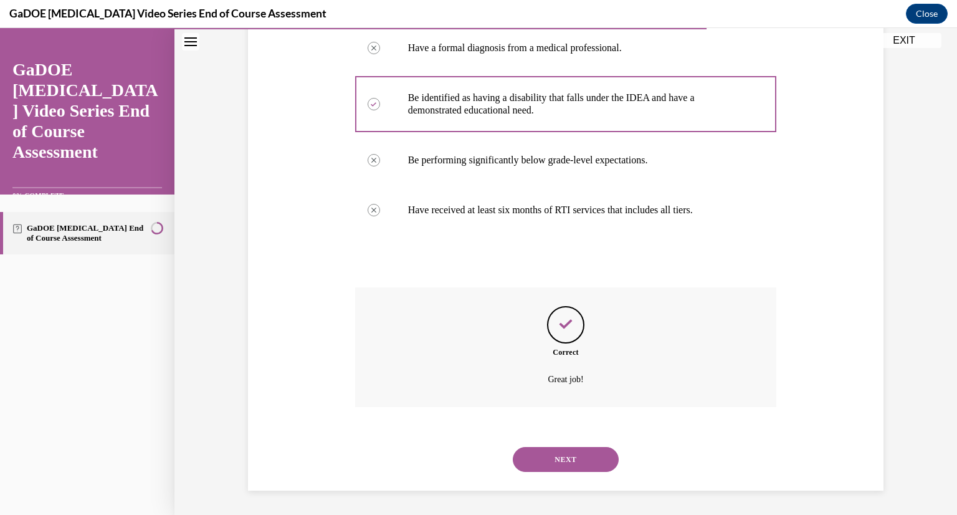
click at [555, 456] on button "NEXT" at bounding box center [566, 459] width 106 height 25
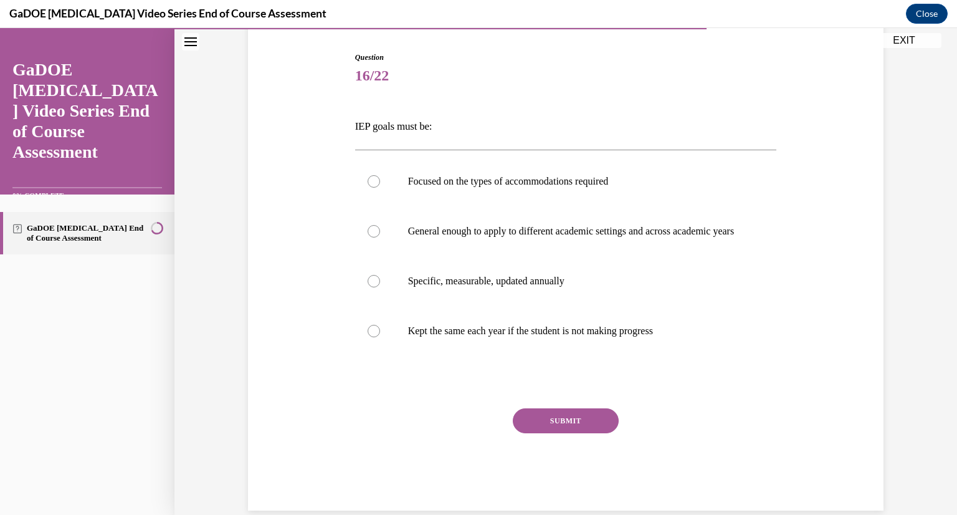
scroll to position [94, 0]
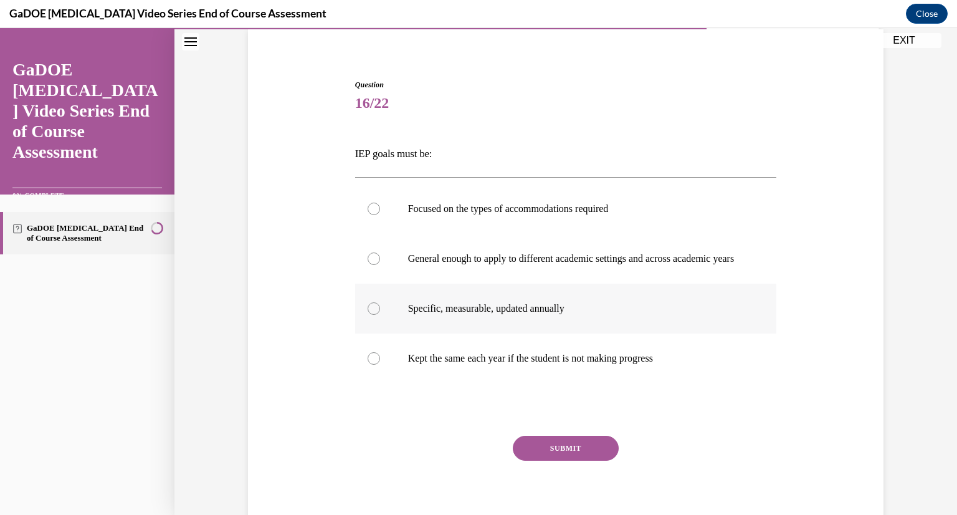
click at [376, 328] on label "Specific, measurable, updated annually" at bounding box center [566, 309] width 422 height 50
click at [376, 315] on input "Specific, measurable, updated annually" at bounding box center [374, 308] width 12 height 12
radio input "true"
click at [553, 453] on button "SUBMIT" at bounding box center [566, 448] width 106 height 25
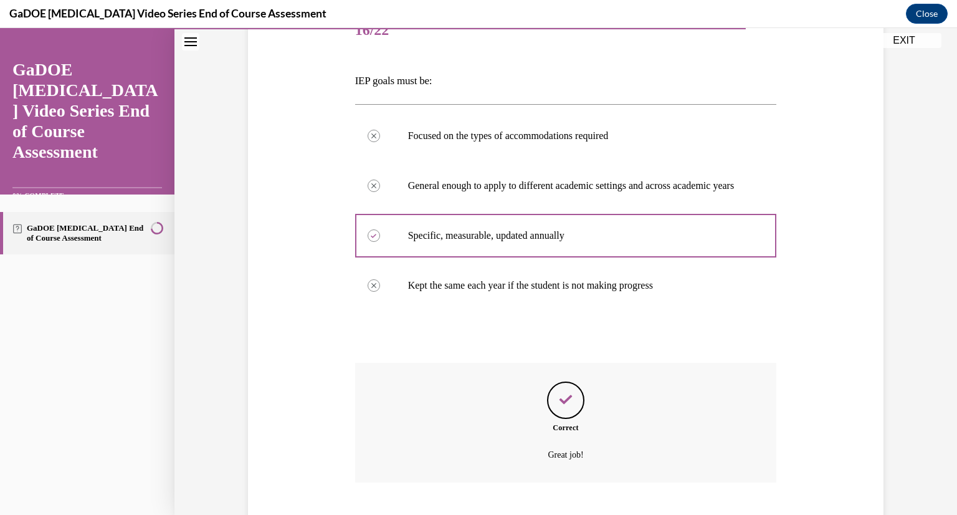
scroll to position [255, 0]
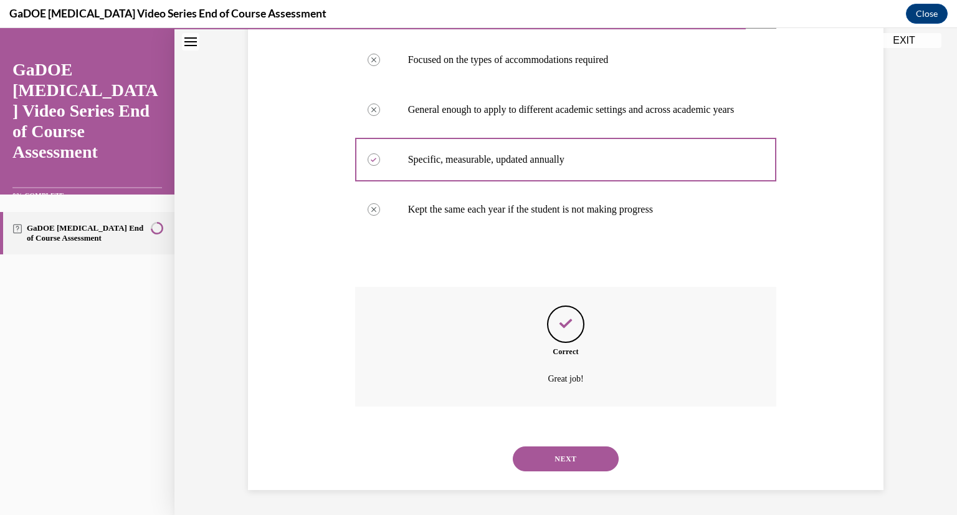
click at [556, 462] on button "NEXT" at bounding box center [566, 458] width 106 height 25
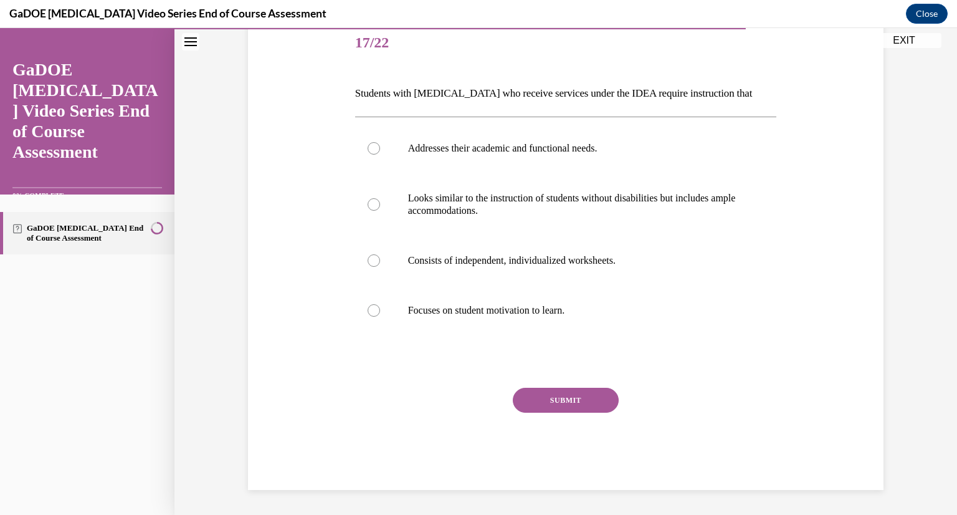
scroll to position [139, 0]
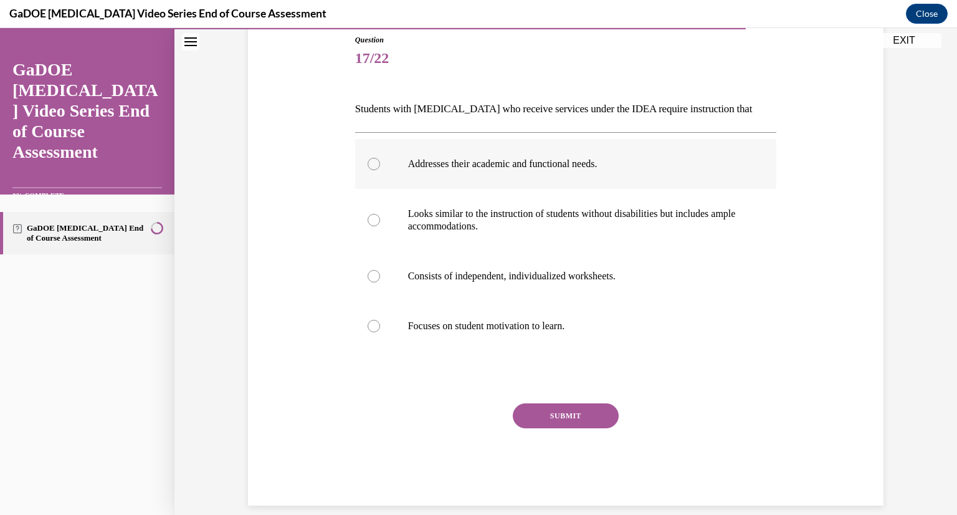
click at [373, 178] on label "Addresses their academic and functional needs." at bounding box center [566, 164] width 422 height 50
click at [373, 170] on input "Addresses their academic and functional needs." at bounding box center [374, 164] width 12 height 12
radio input "true"
click at [570, 411] on button "SUBMIT" at bounding box center [566, 415] width 106 height 25
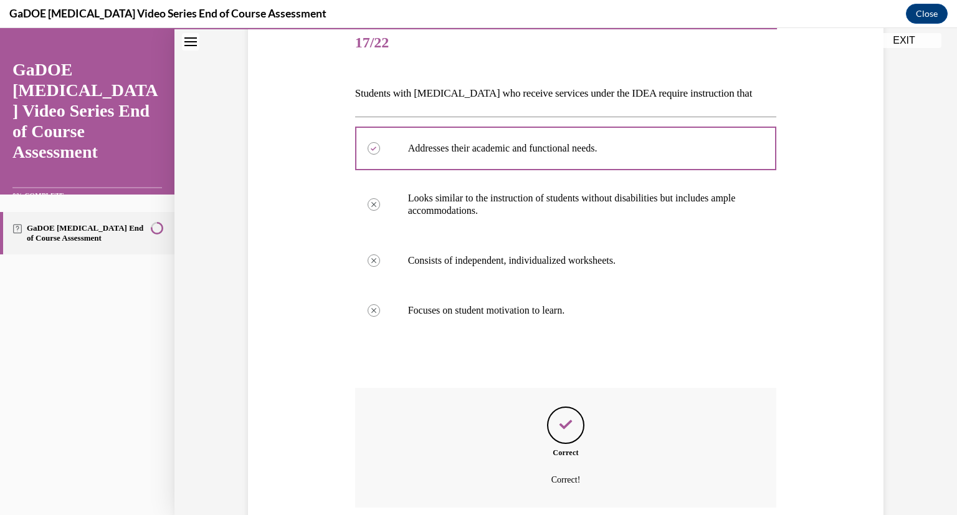
scroll to position [255, 0]
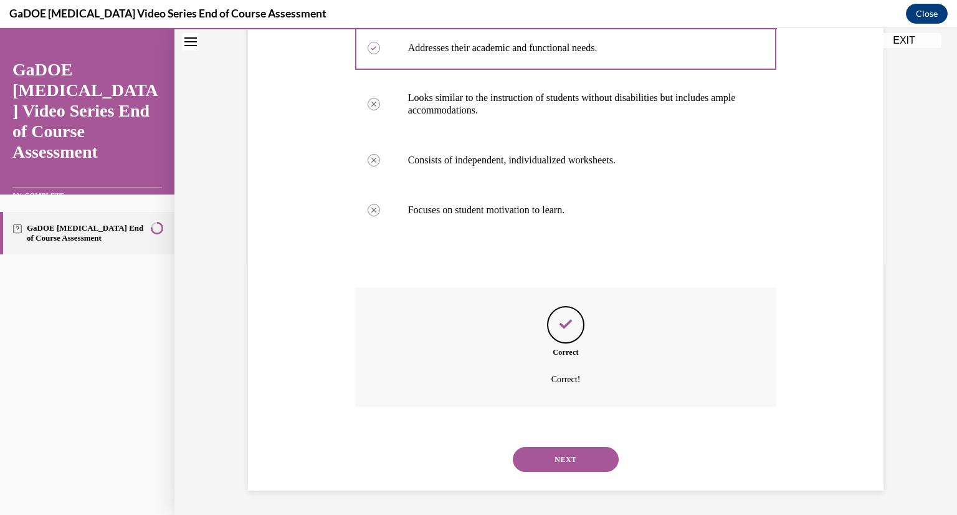
click at [568, 460] on button "NEXT" at bounding box center [566, 459] width 106 height 25
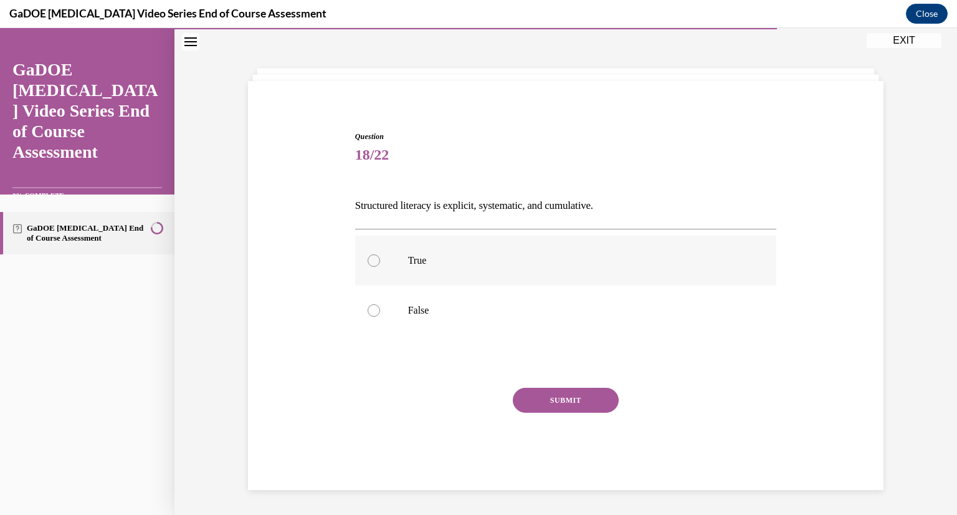
click at [368, 265] on div at bounding box center [374, 260] width 12 height 12
click at [368, 265] on input "True" at bounding box center [374, 260] width 12 height 12
radio input "true"
click at [546, 399] on button "SUBMIT" at bounding box center [566, 400] width 106 height 25
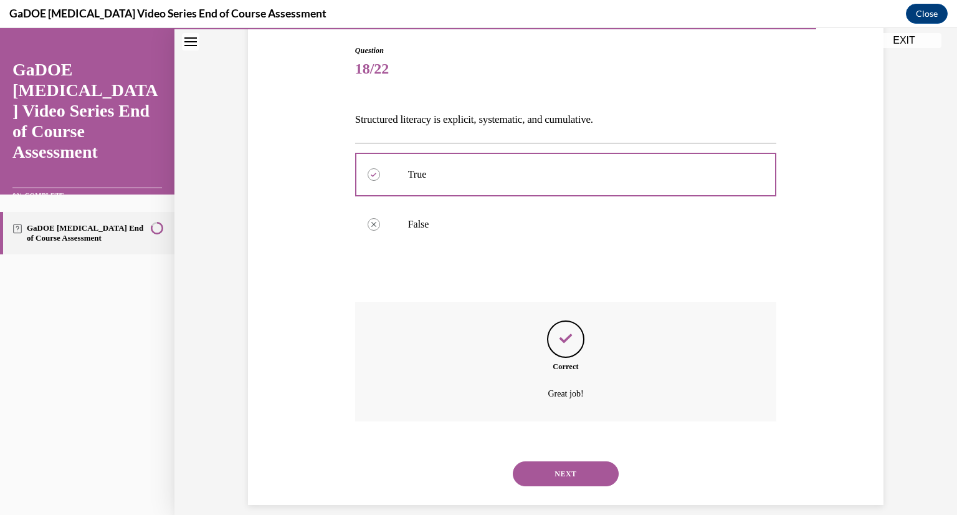
scroll to position [143, 0]
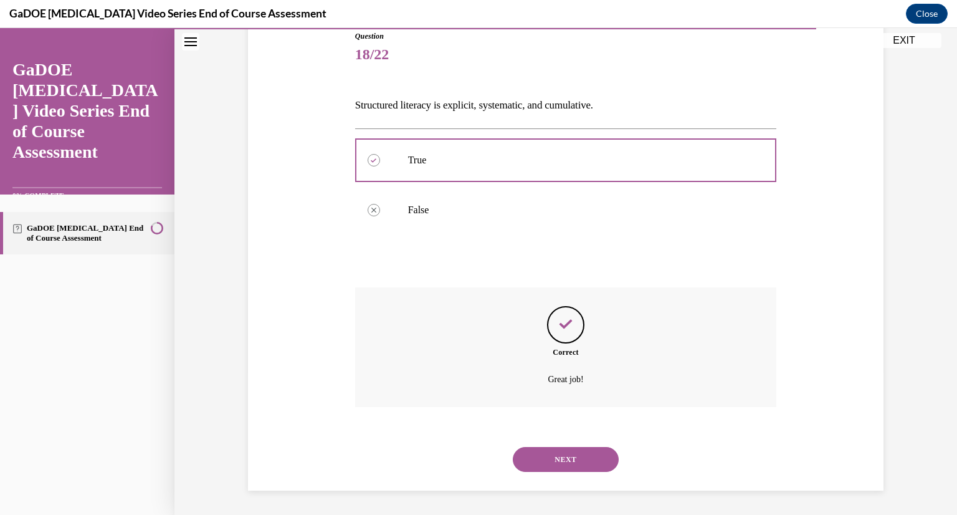
click at [576, 463] on button "NEXT" at bounding box center [566, 459] width 106 height 25
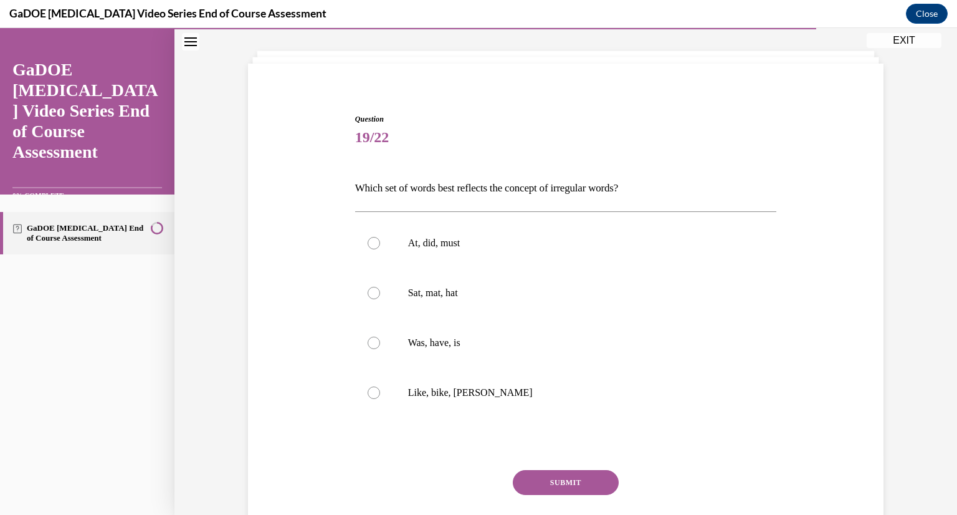
scroll to position [63, 0]
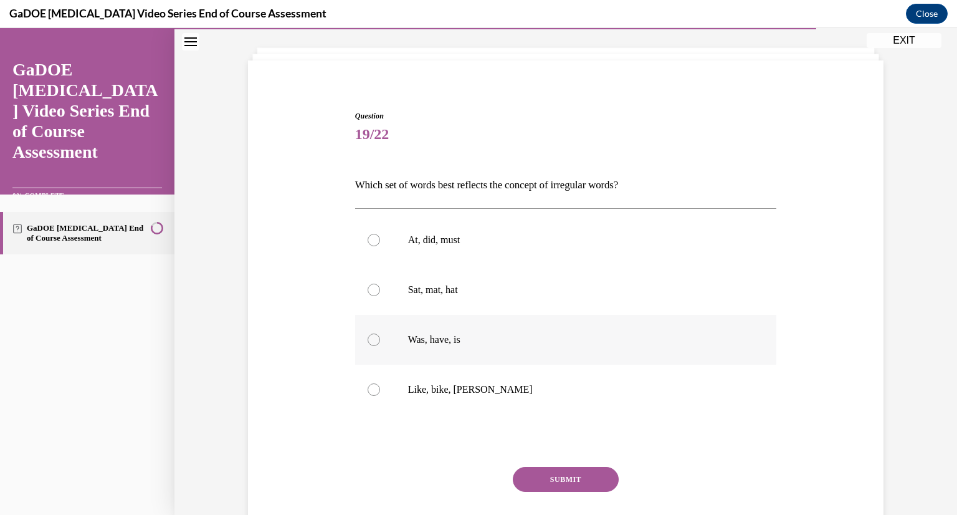
click at [368, 342] on div at bounding box center [374, 339] width 12 height 12
click at [368, 342] on input "Was, have, is" at bounding box center [374, 339] width 12 height 12
radio input "true"
click at [543, 476] on button "SUBMIT" at bounding box center [566, 479] width 106 height 25
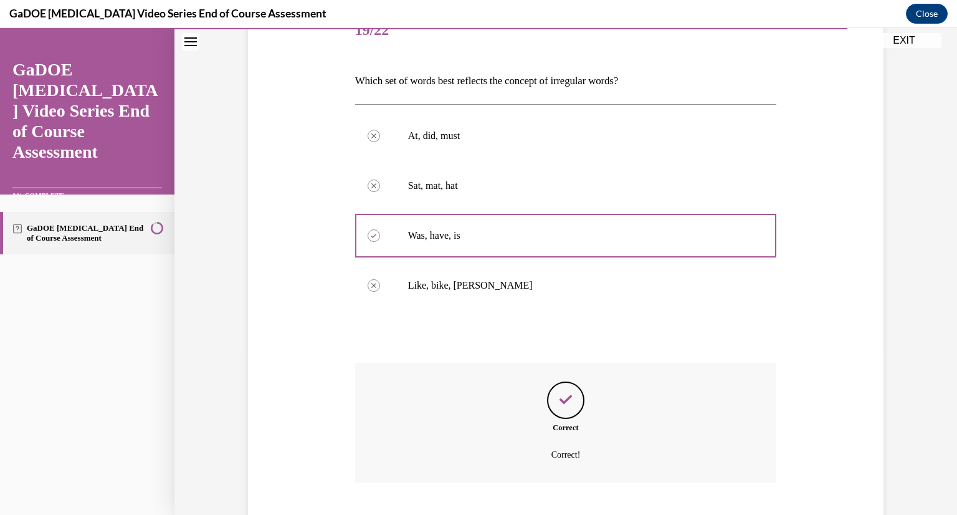
scroll to position [242, 0]
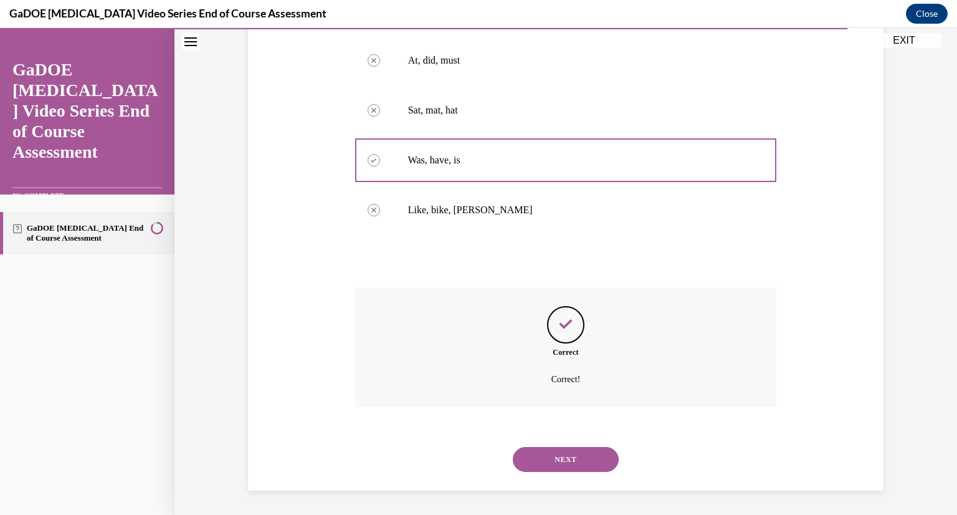
click at [531, 464] on button "NEXT" at bounding box center [566, 459] width 106 height 25
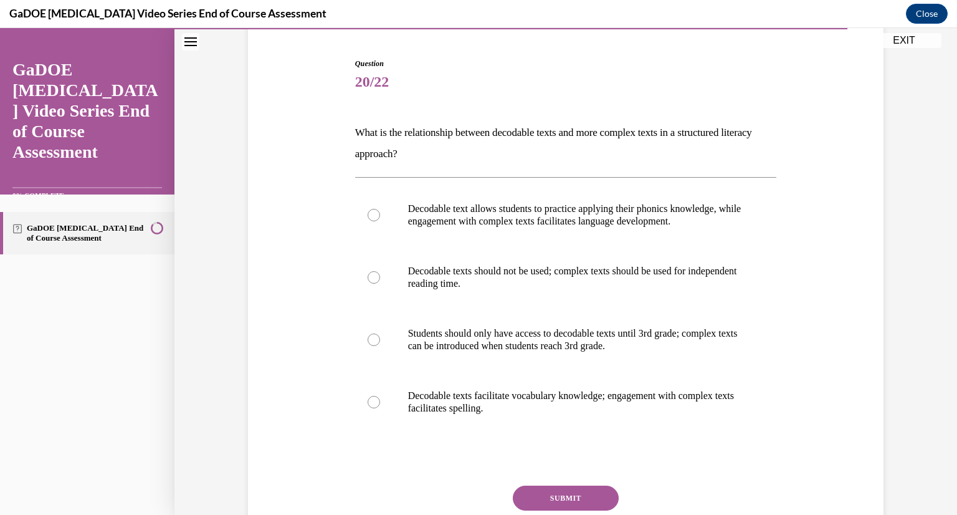
scroll to position [117, 0]
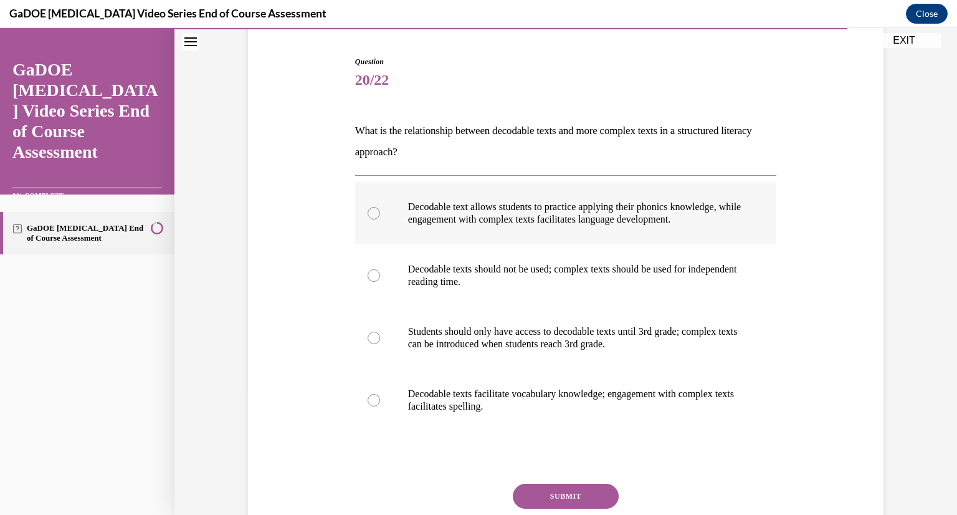
click at [368, 216] on div at bounding box center [374, 213] width 12 height 12
click at [368, 216] on input "Decodable text allows students to practice applying their phonics knowledge, wh…" at bounding box center [374, 213] width 12 height 12
radio input "true"
click at [567, 492] on button "SUBMIT" at bounding box center [566, 496] width 106 height 25
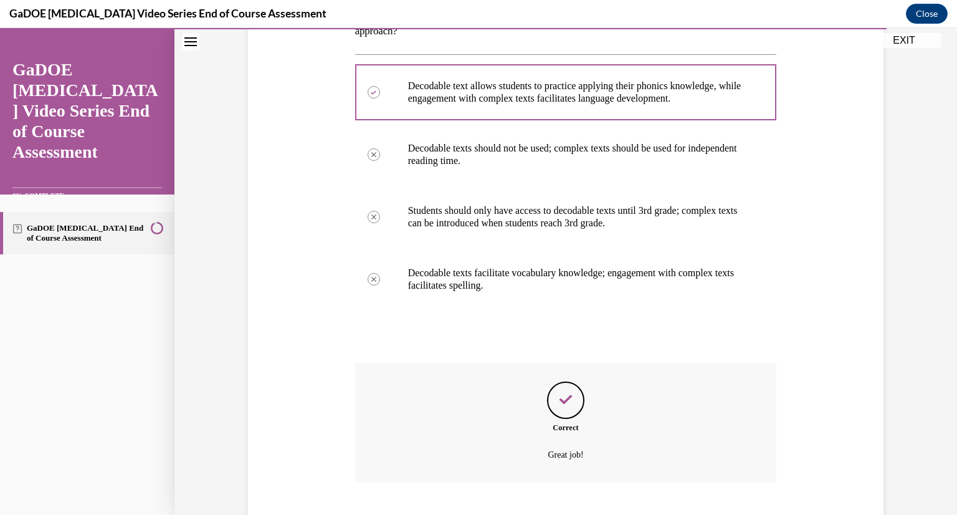
scroll to position [314, 0]
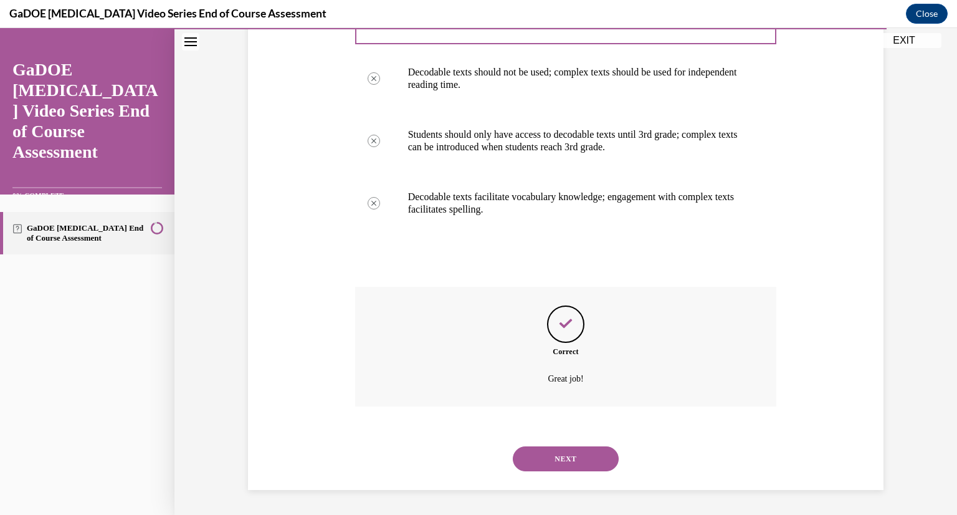
click at [546, 456] on button "NEXT" at bounding box center [566, 458] width 106 height 25
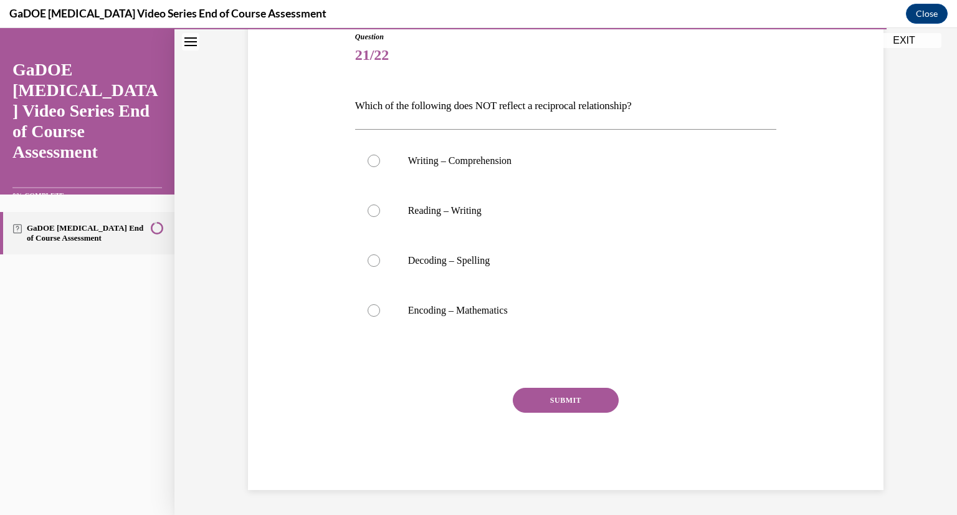
scroll to position [138, 0]
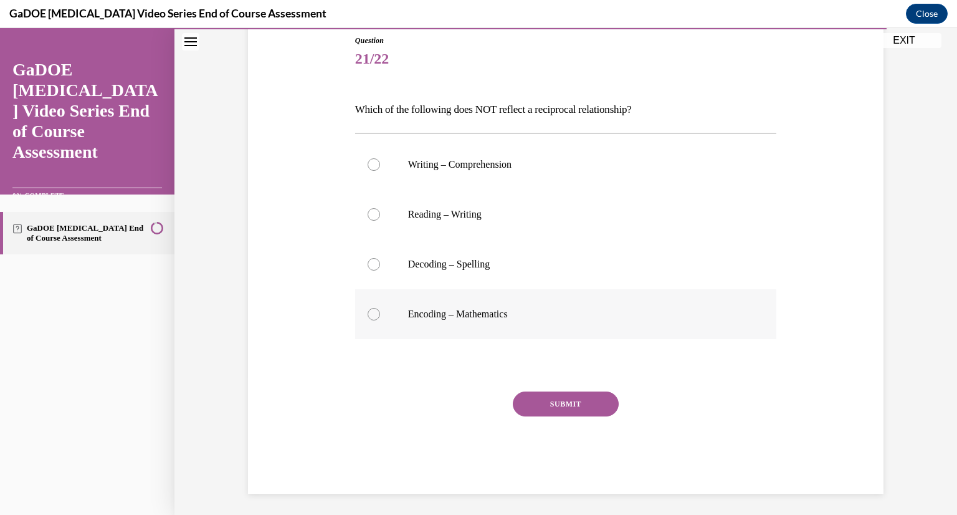
click at [371, 314] on div at bounding box center [374, 314] width 12 height 12
click at [371, 314] on input "Encoding – Mathematics" at bounding box center [374, 314] width 12 height 12
radio input "true"
click at [577, 395] on button "SUBMIT" at bounding box center [566, 403] width 106 height 25
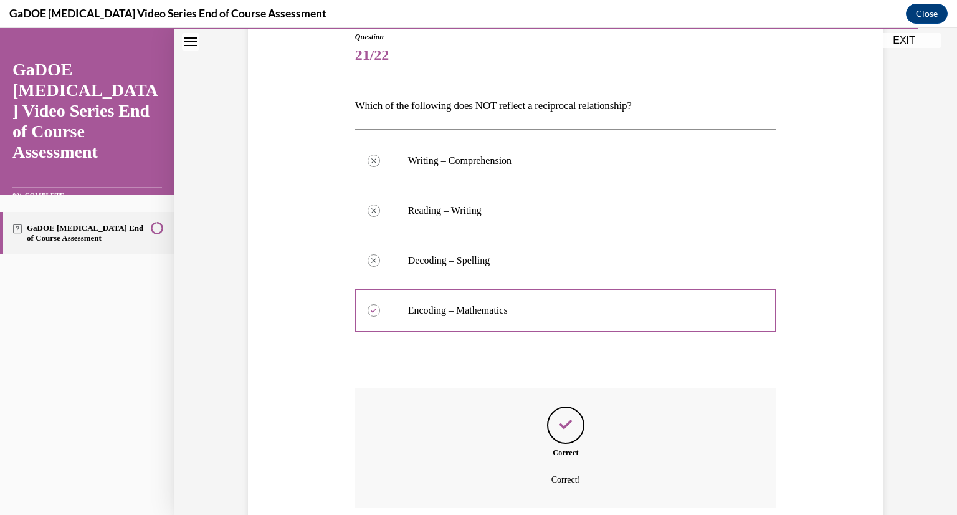
scroll to position [242, 0]
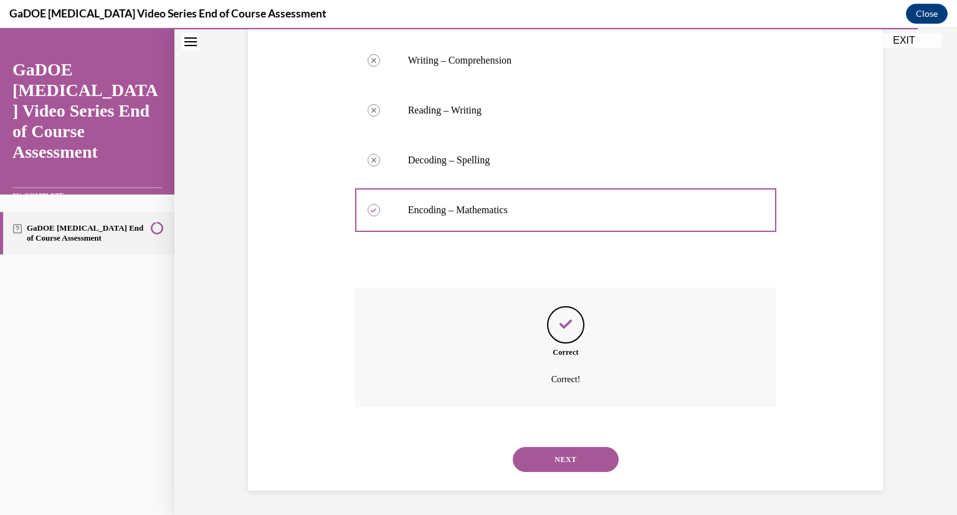
click at [545, 461] on button "NEXT" at bounding box center [566, 459] width 106 height 25
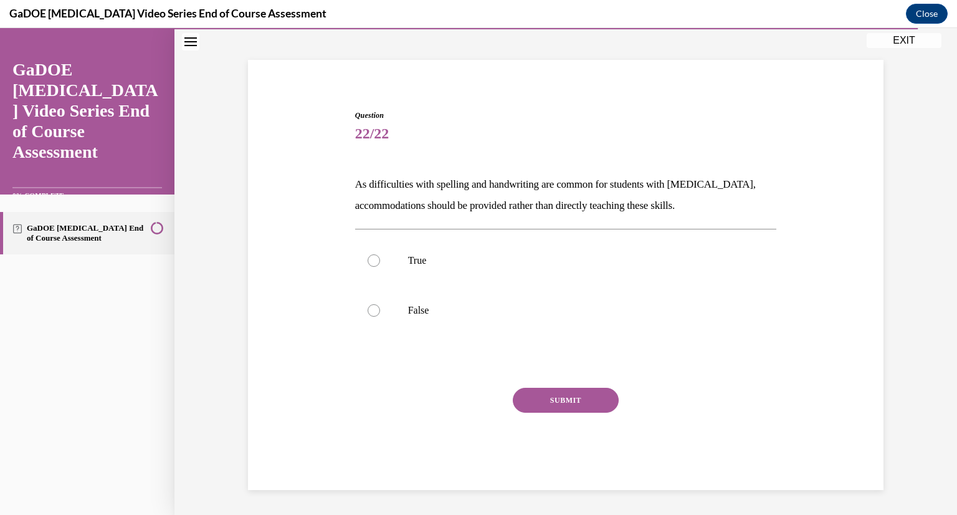
scroll to position [64, 0]
click at [370, 308] on div at bounding box center [374, 310] width 12 height 12
click at [370, 308] on input "False" at bounding box center [374, 310] width 12 height 12
radio input "true"
click at [551, 401] on button "SUBMIT" at bounding box center [566, 400] width 106 height 25
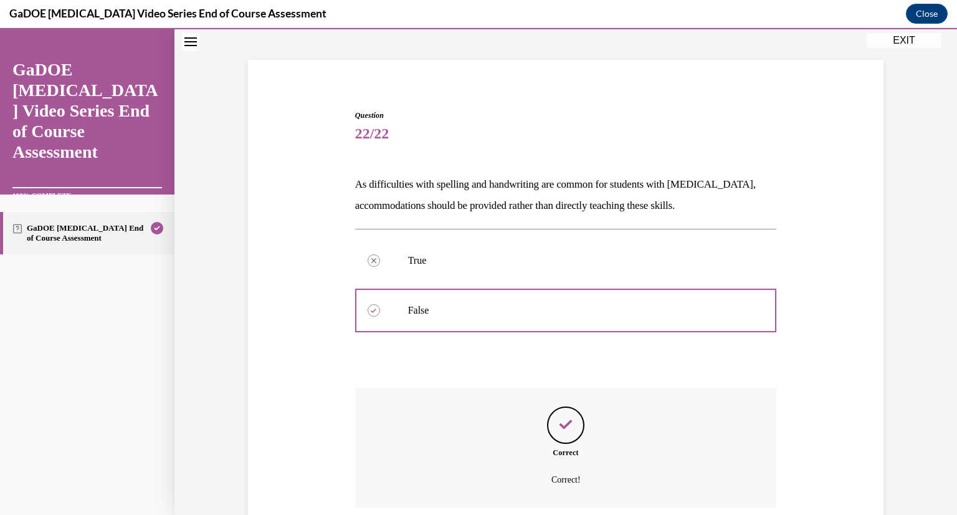
scroll to position [165, 0]
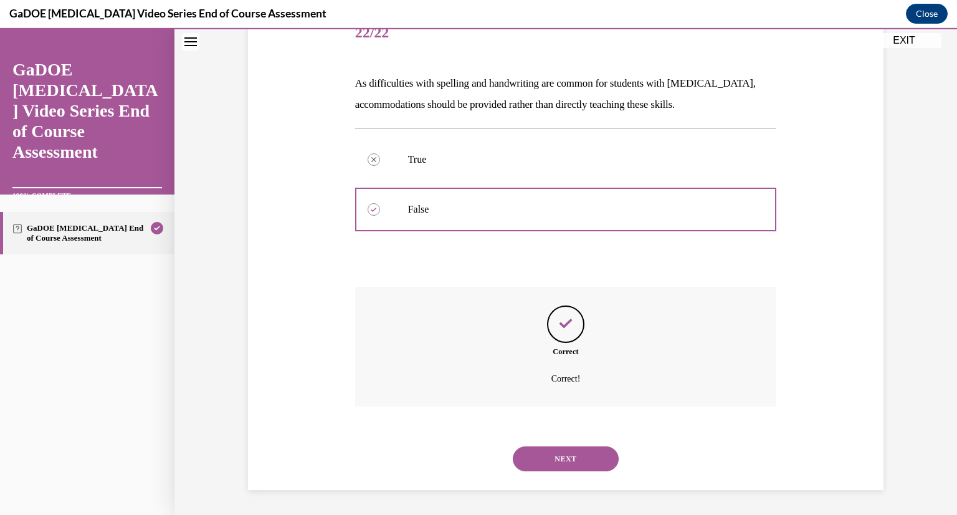
click at [568, 459] on button "NEXT" at bounding box center [566, 458] width 106 height 25
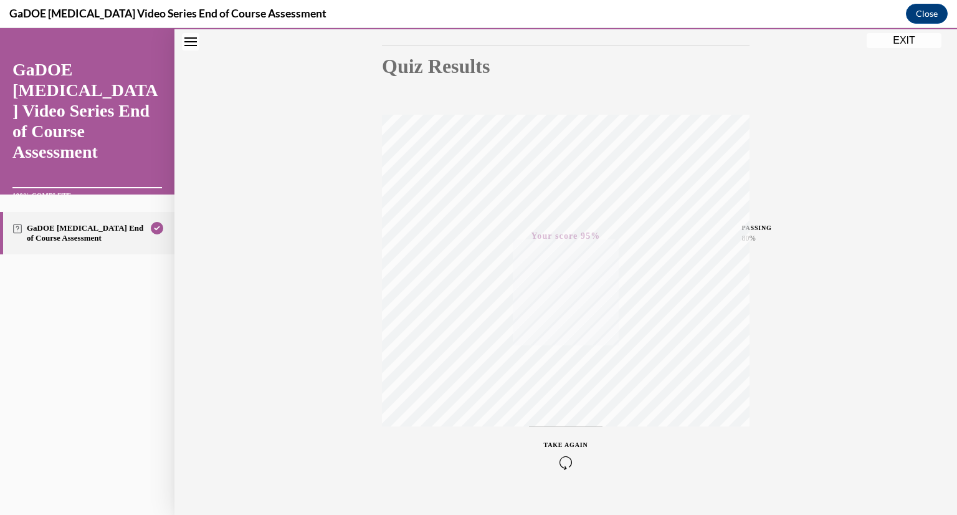
scroll to position [130, 0]
click at [909, 43] on button "EXIT" at bounding box center [904, 40] width 75 height 15
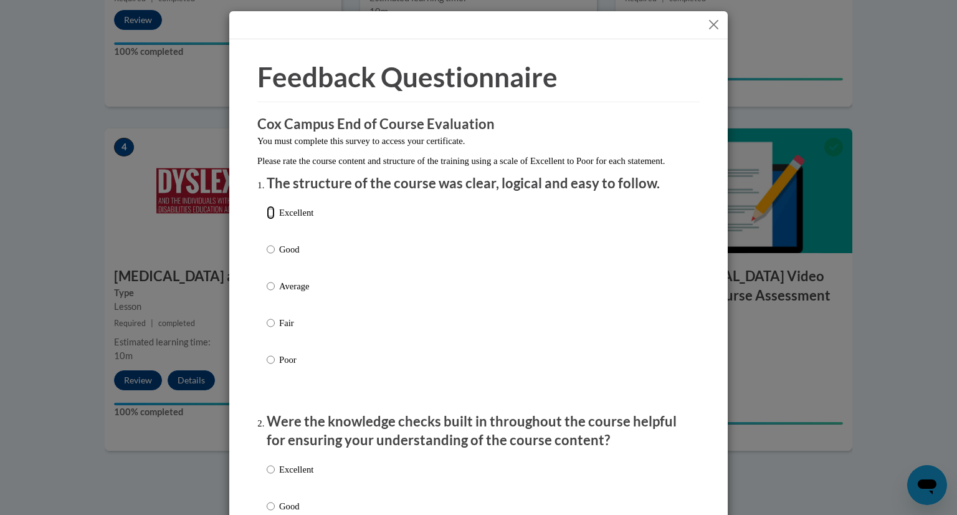
click at [267, 219] on input "Excellent" at bounding box center [271, 213] width 8 height 14
radio input "true"
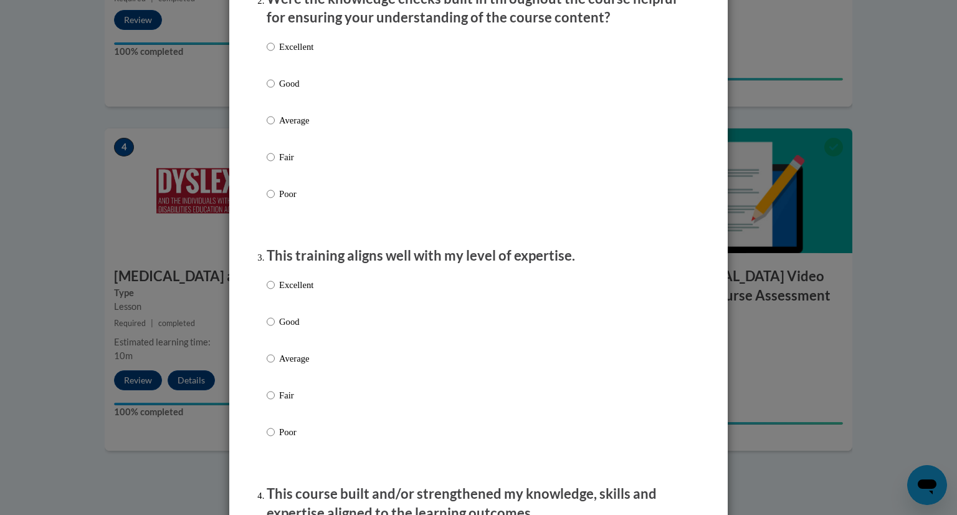
scroll to position [317, 0]
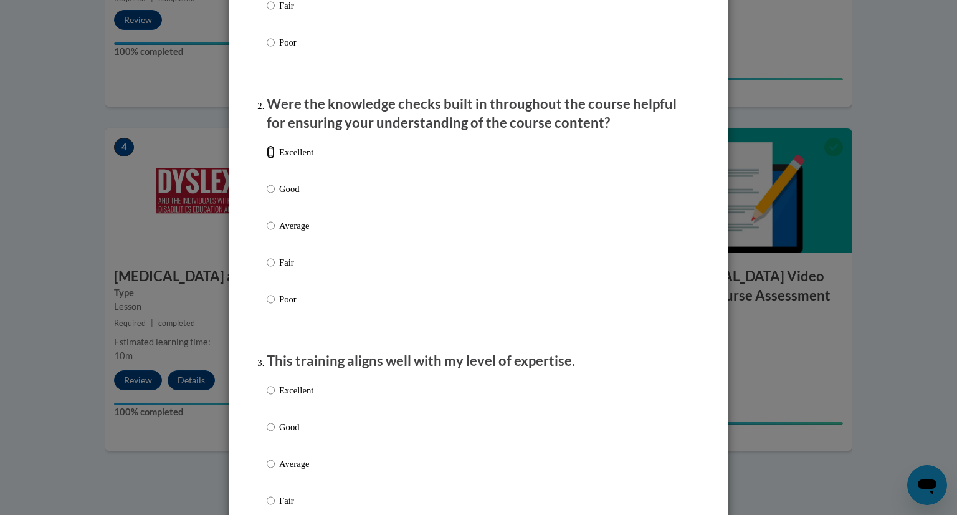
click at [267, 159] on input "Excellent" at bounding box center [271, 152] width 8 height 14
radio input "true"
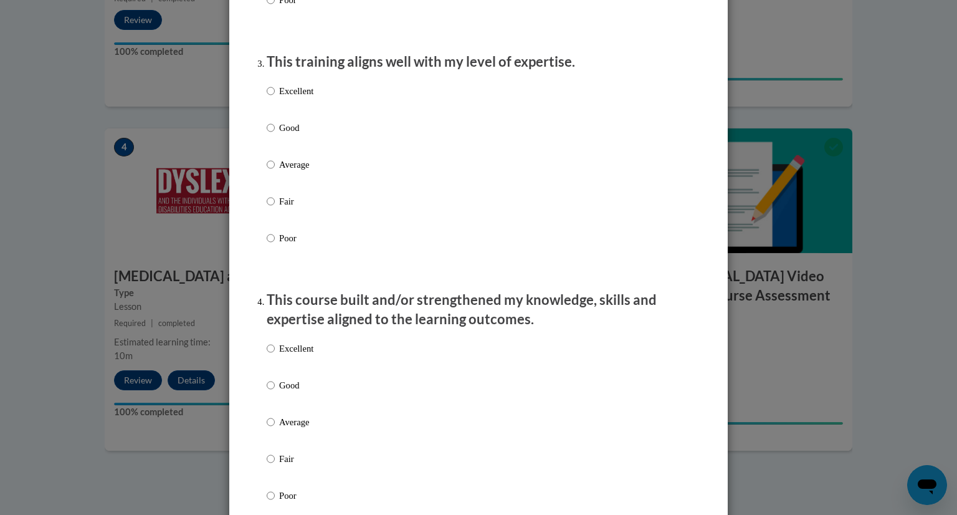
scroll to position [628, 0]
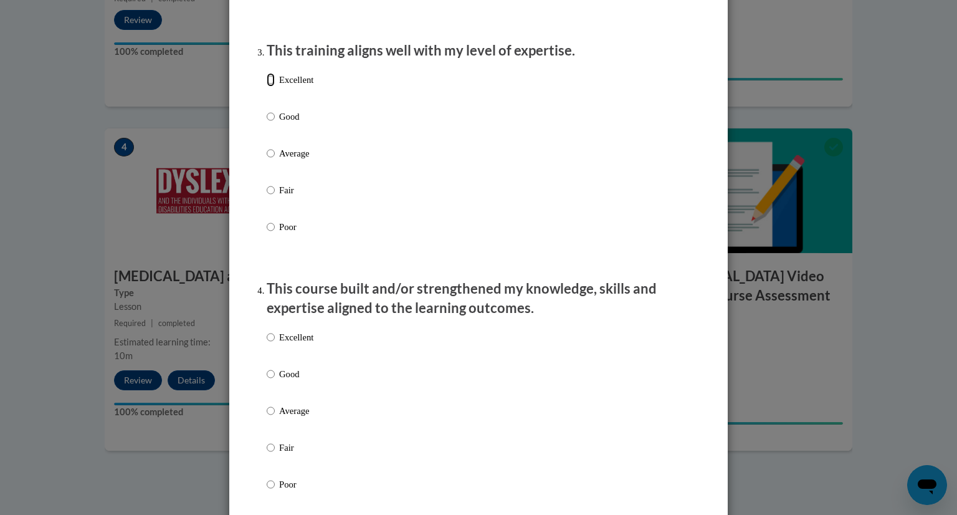
click at [267, 87] on input "Excellent" at bounding box center [271, 80] width 8 height 14
radio input "true"
click at [267, 344] on input "Excellent" at bounding box center [271, 337] width 8 height 14
radio input "true"
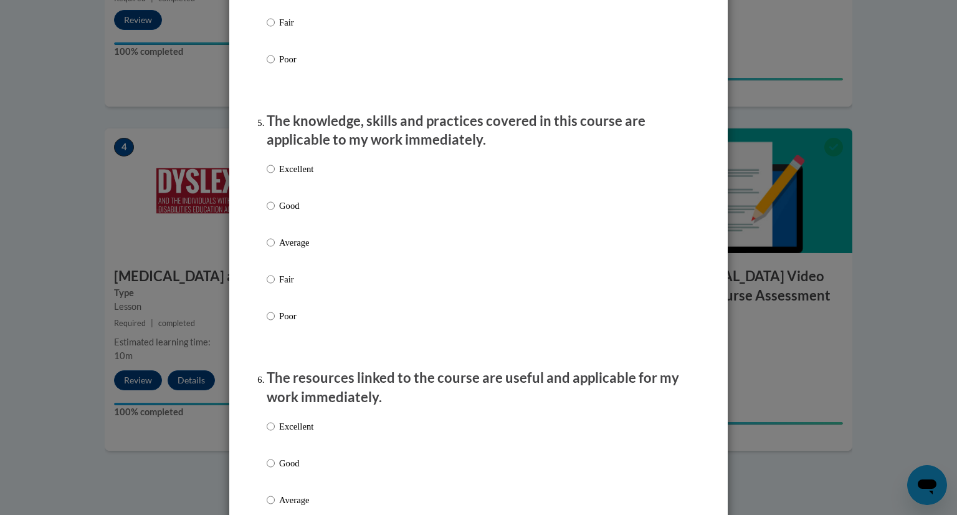
scroll to position [1092, 0]
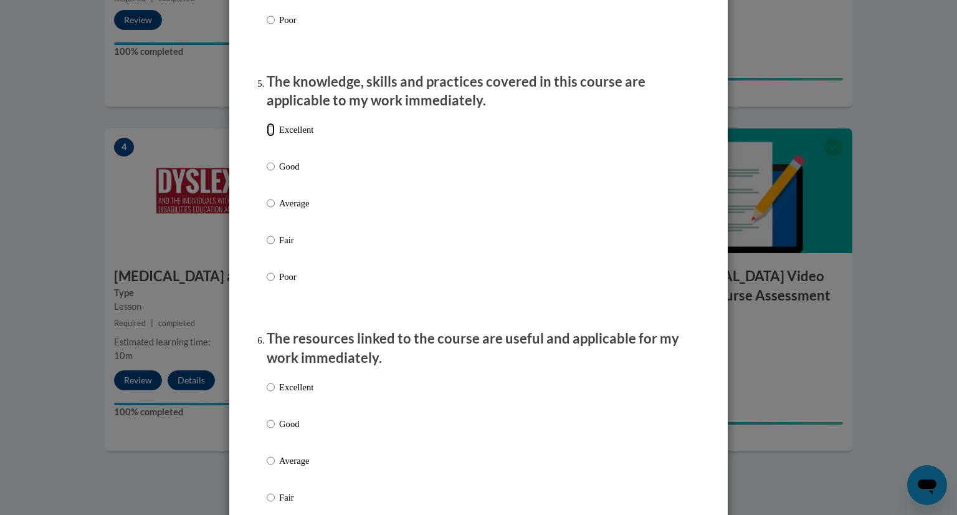
click at [269, 137] on input "Excellent" at bounding box center [271, 130] width 8 height 14
radio input "true"
click at [269, 394] on input "Excellent" at bounding box center [271, 387] width 8 height 14
radio input "true"
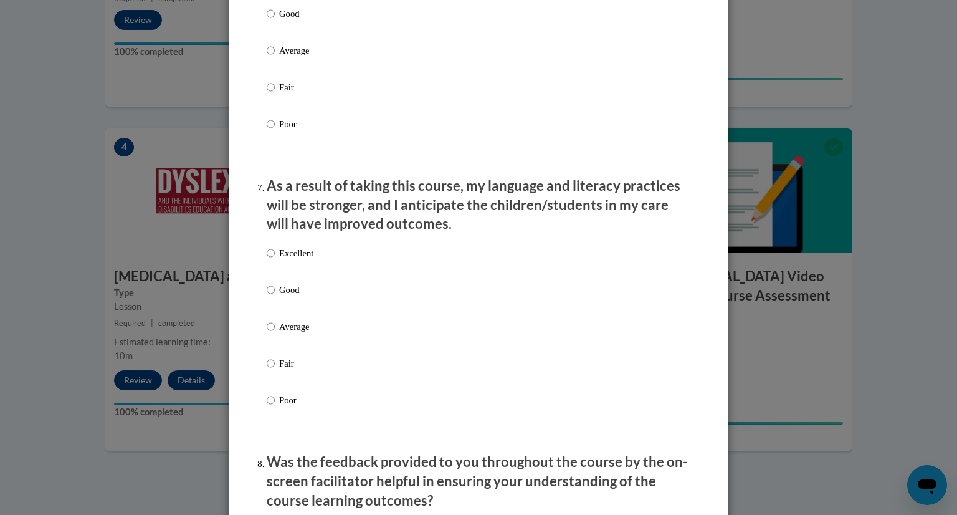
scroll to position [1571, 0]
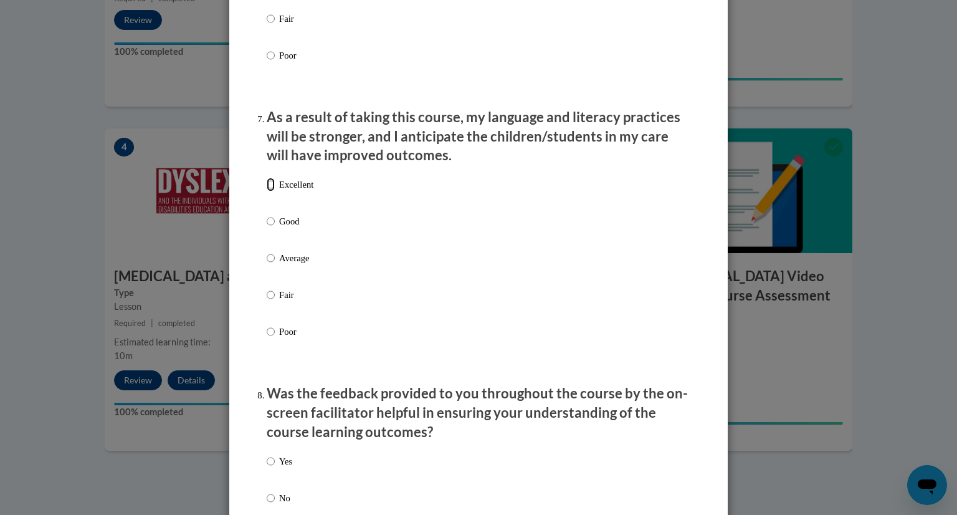
click at [267, 191] on input "Excellent" at bounding box center [271, 185] width 8 height 14
radio input "true"
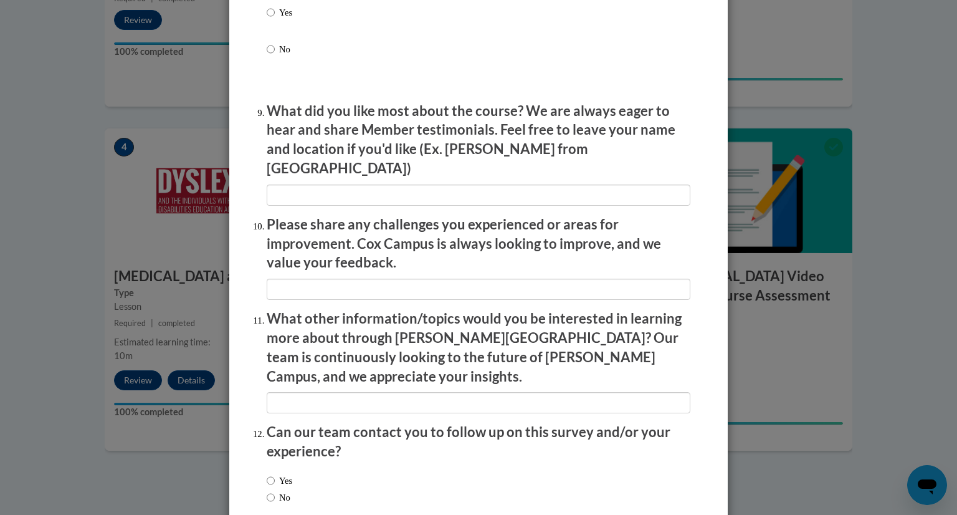
scroll to position [2081, 0]
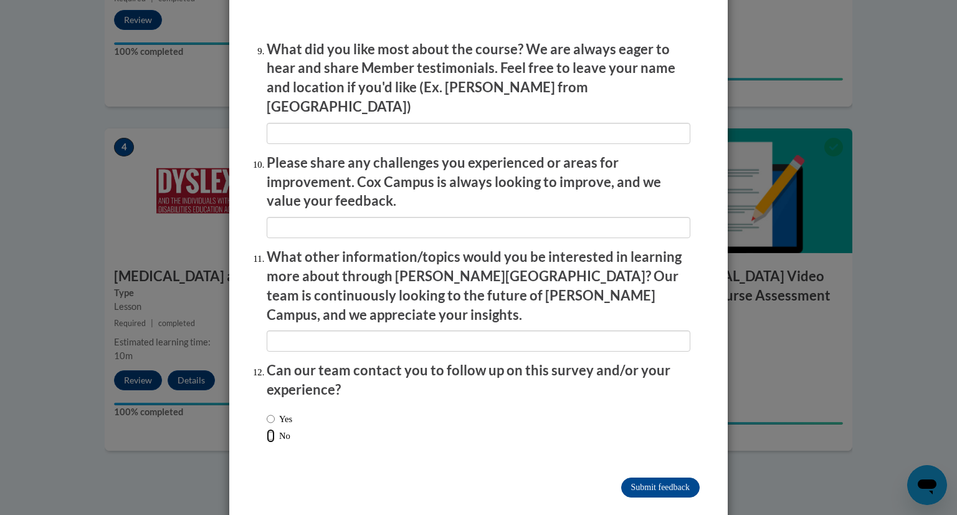
click at [267, 429] on input "No" at bounding box center [271, 436] width 8 height 14
radio input "true"
click at [643, 477] on input "Submit feedback" at bounding box center [660, 487] width 79 height 20
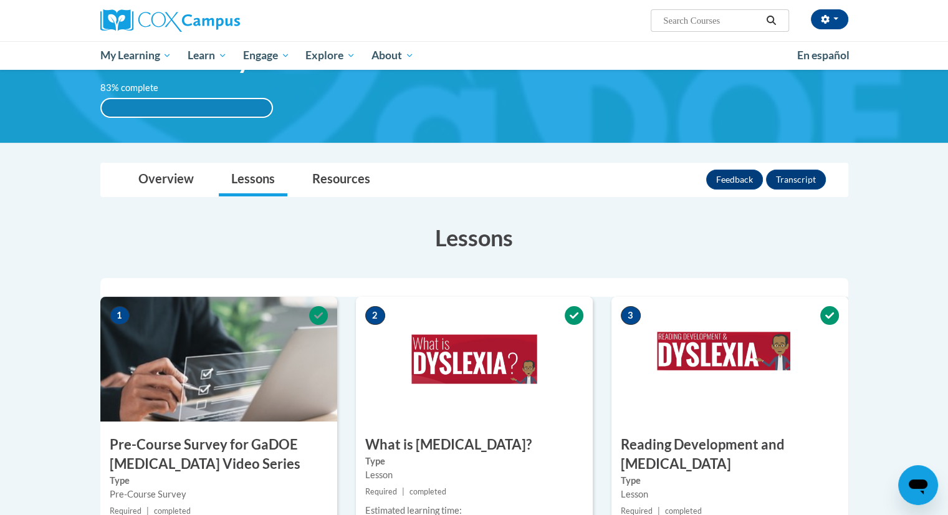
scroll to position [61, 0]
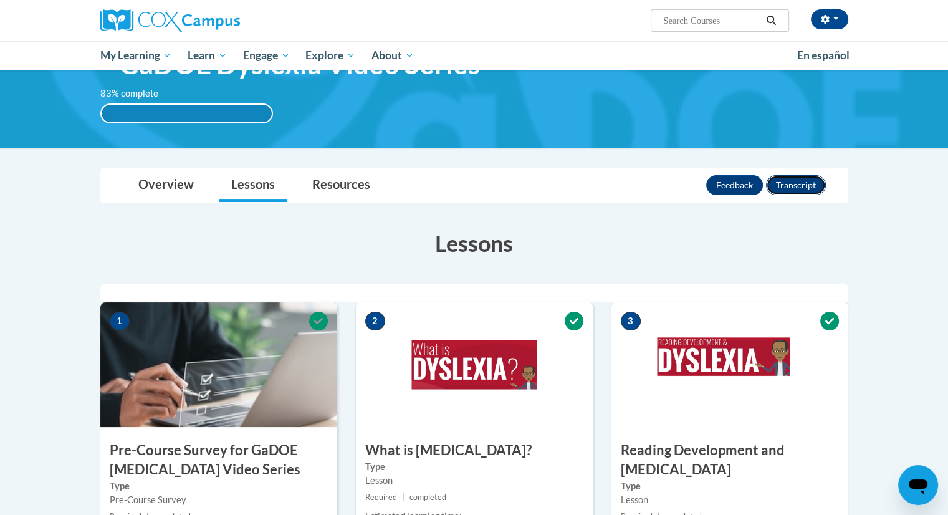
click at [806, 183] on button "Transcript" at bounding box center [796, 185] width 60 height 20
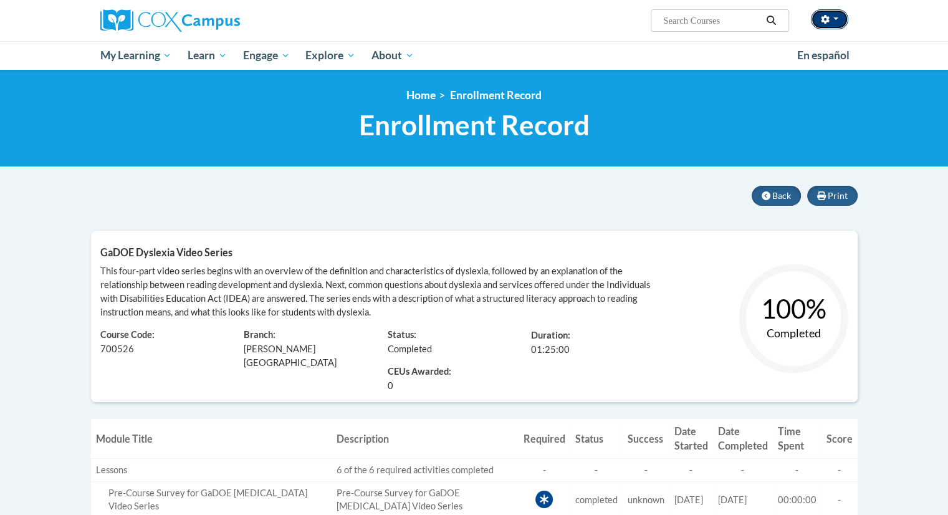
click at [842, 18] on button "button" at bounding box center [829, 19] width 37 height 20
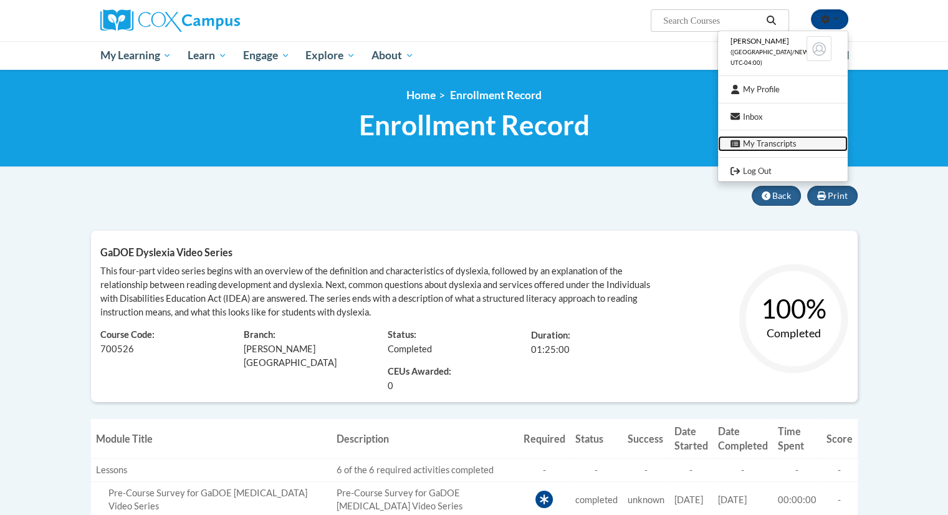
click at [761, 145] on link "My Transcripts" at bounding box center [783, 144] width 130 height 16
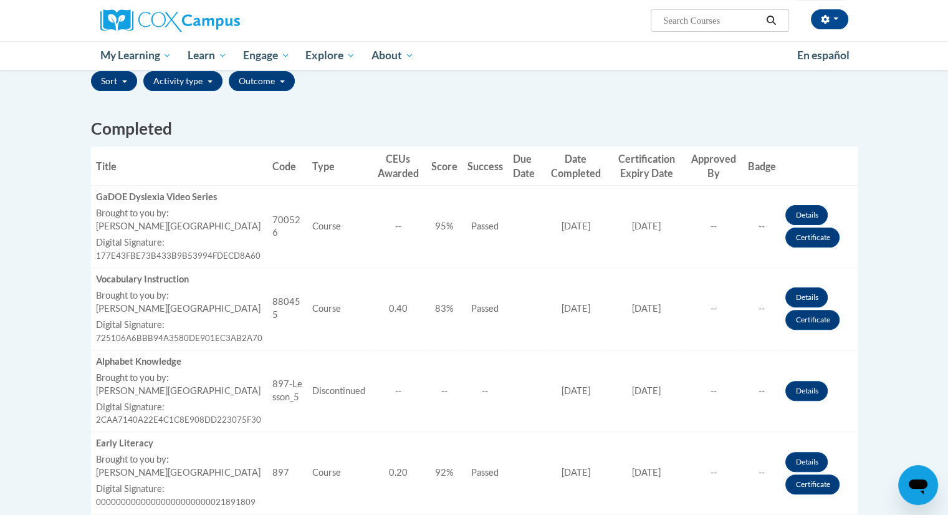
scroll to position [297, 0]
drag, startPoint x: 956, startPoint y: 114, endPoint x: 956, endPoint y: 210, distance: 96.0
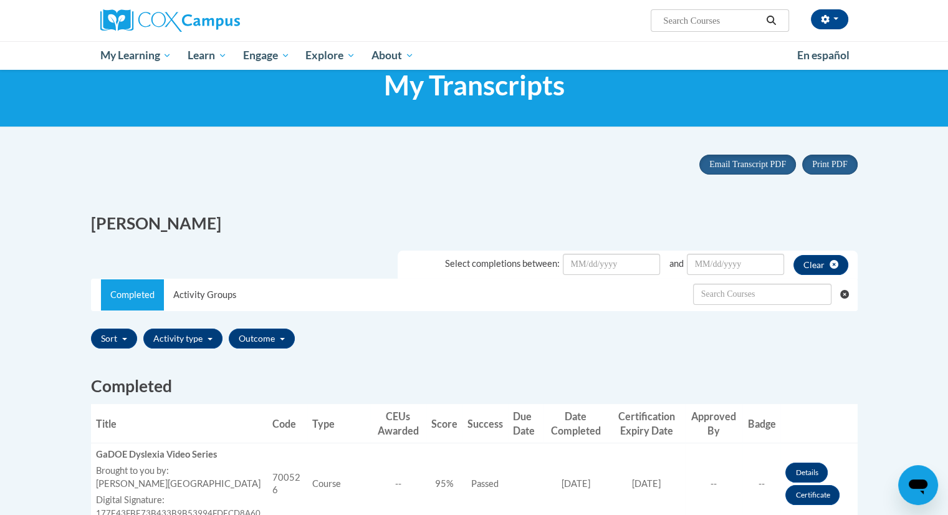
scroll to position [26, 0]
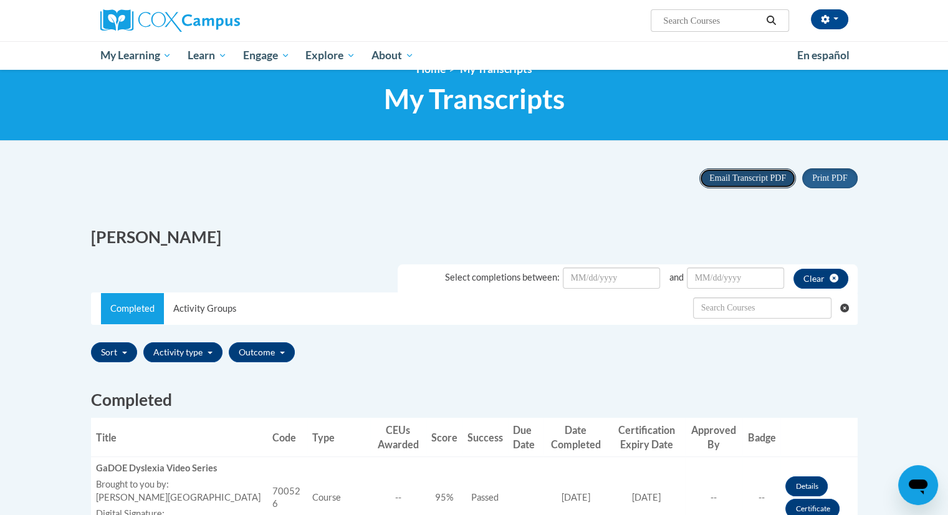
click at [753, 184] on button "Email Transcript PDF" at bounding box center [747, 178] width 97 height 20
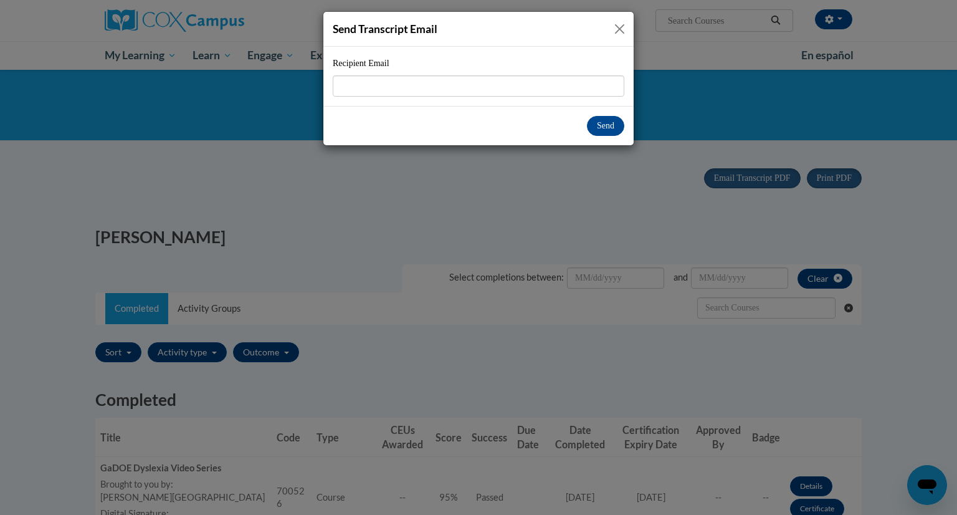
click at [620, 26] on button "Close" at bounding box center [620, 29] width 16 height 16
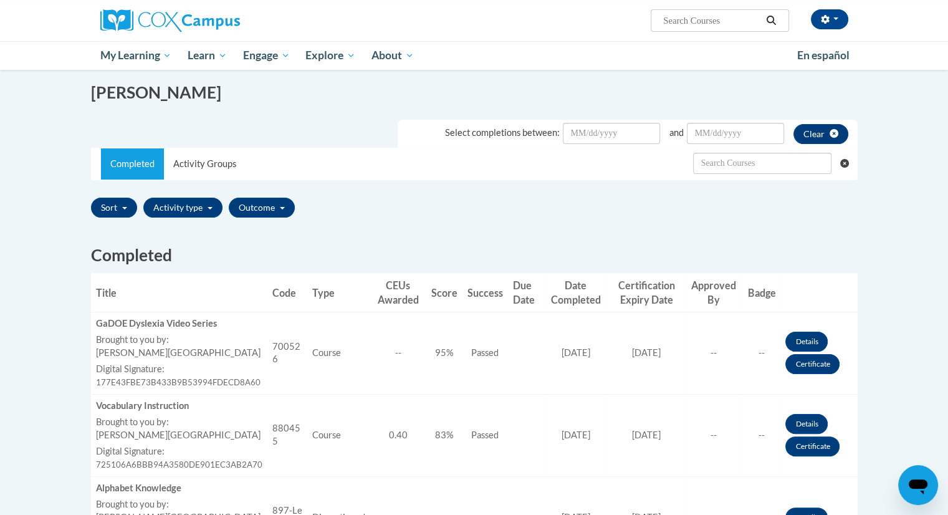
scroll to position [172, 0]
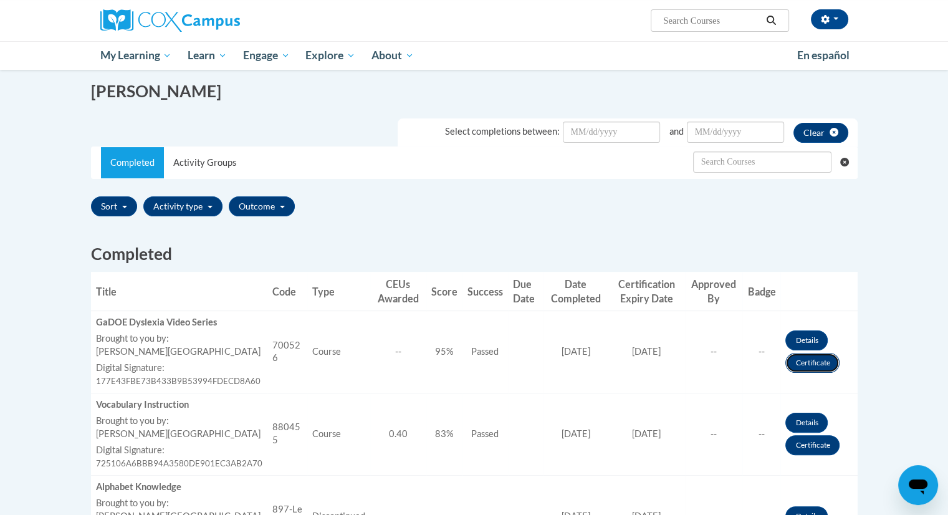
click at [792, 365] on link "Certificate" at bounding box center [812, 363] width 54 height 20
click at [807, 343] on link "Details" at bounding box center [806, 340] width 42 height 20
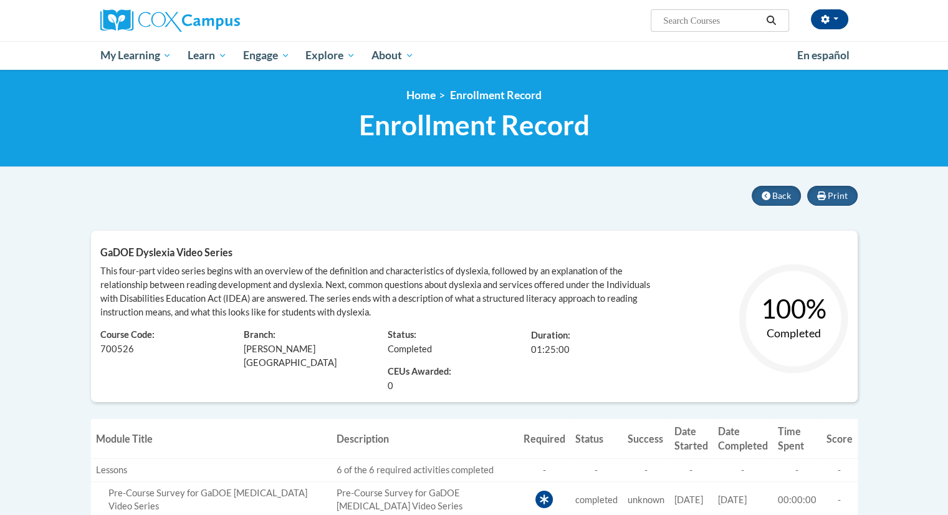
click at [819, 227] on div "Print Back GaDOE [MEDICAL_DATA] Video Series Learner: [PERSON_NAME] Course Code…" at bounding box center [474, 296] width 767 height 221
click at [823, 191] on icon at bounding box center [821, 195] width 9 height 9
click at [773, 200] on span "Back" at bounding box center [781, 195] width 19 height 11
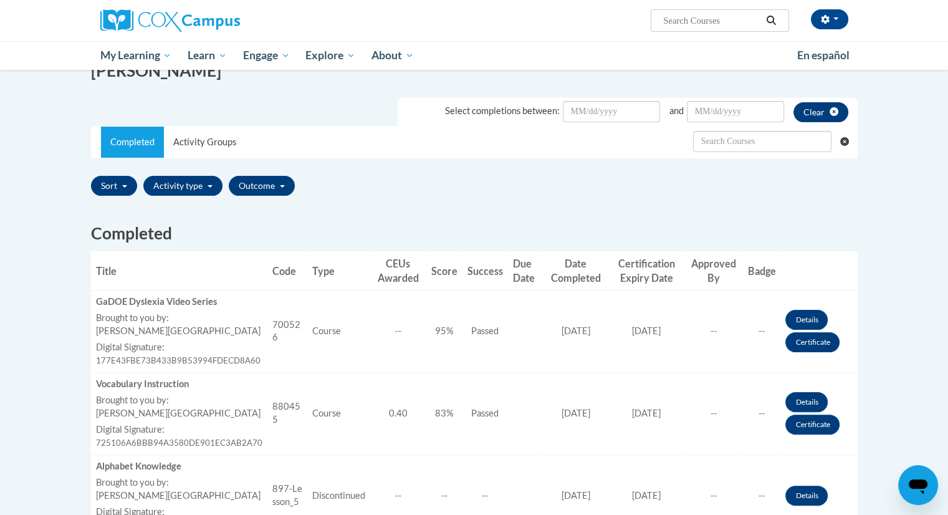
scroll to position [204, 0]
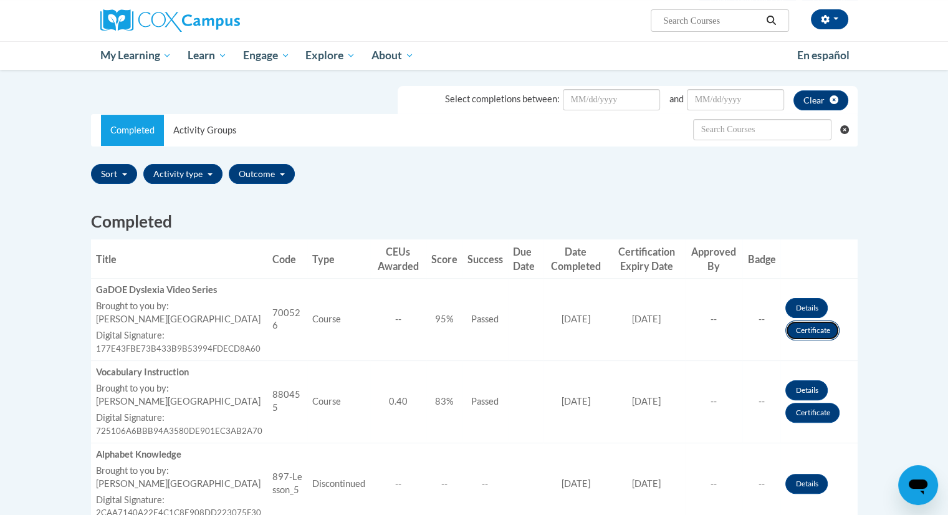
click at [798, 335] on link "Certificate" at bounding box center [812, 330] width 54 height 20
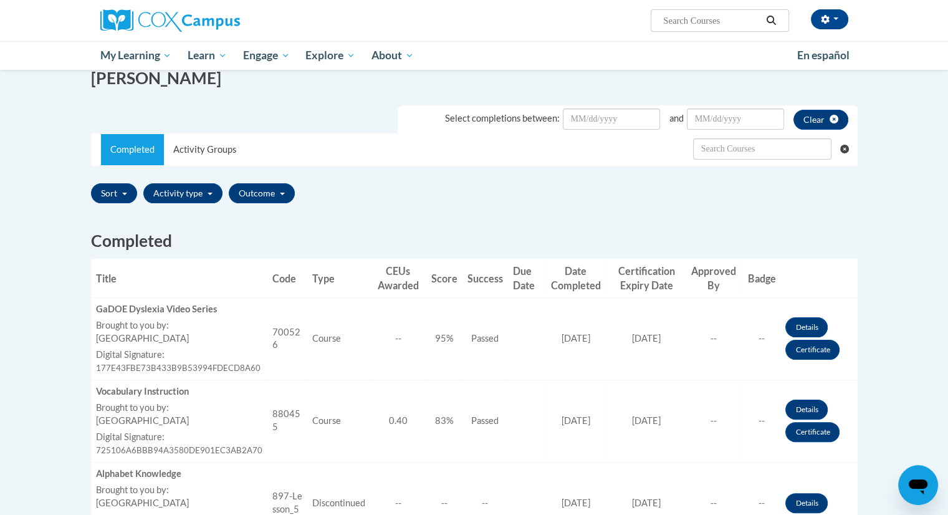
scroll to position [219, 0]
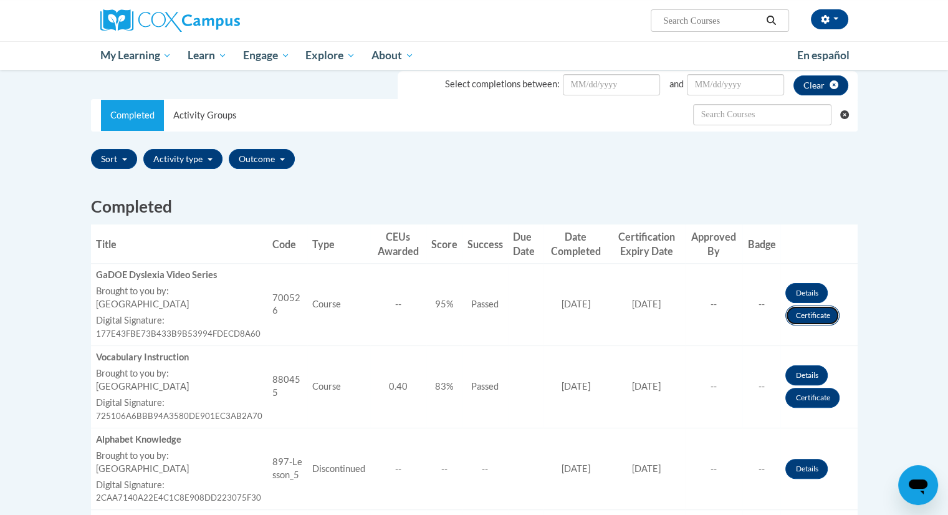
click at [810, 315] on link "Certificate" at bounding box center [812, 315] width 54 height 20
